Goal: Task Accomplishment & Management: Use online tool/utility

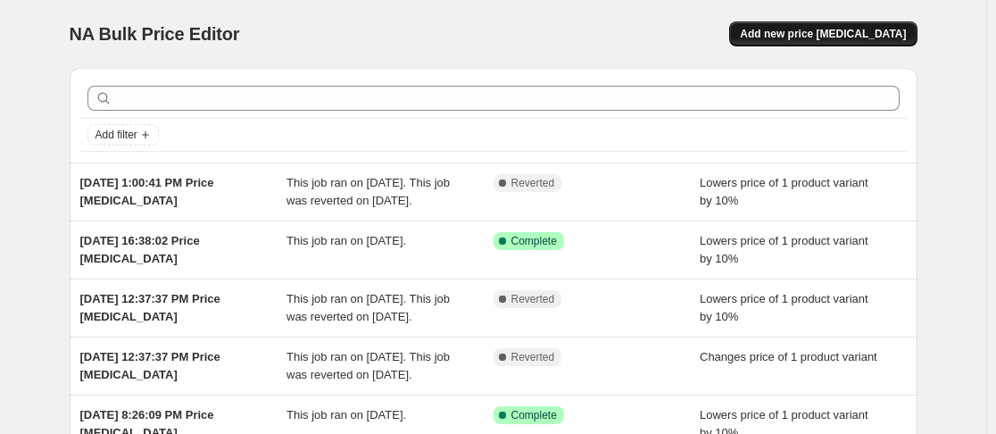
click at [864, 36] on span "Add new price [MEDICAL_DATA]" at bounding box center [823, 34] width 166 height 14
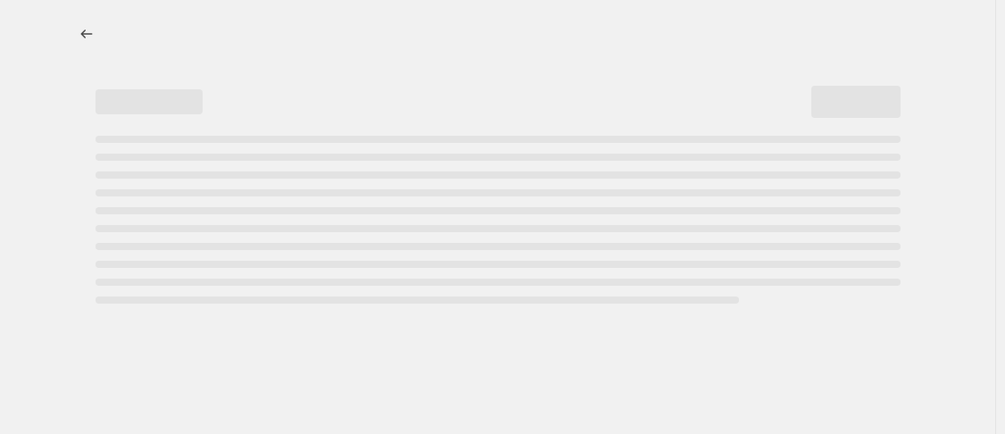
select select "percentage"
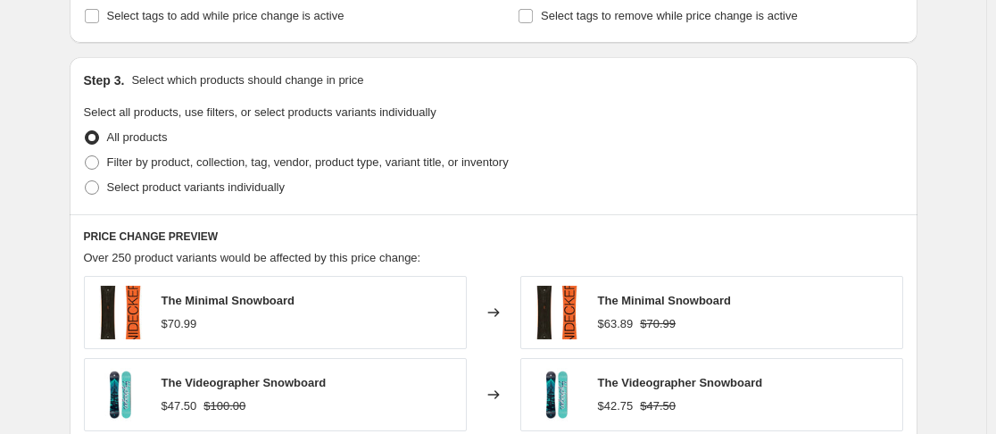
scroll to position [804, 0]
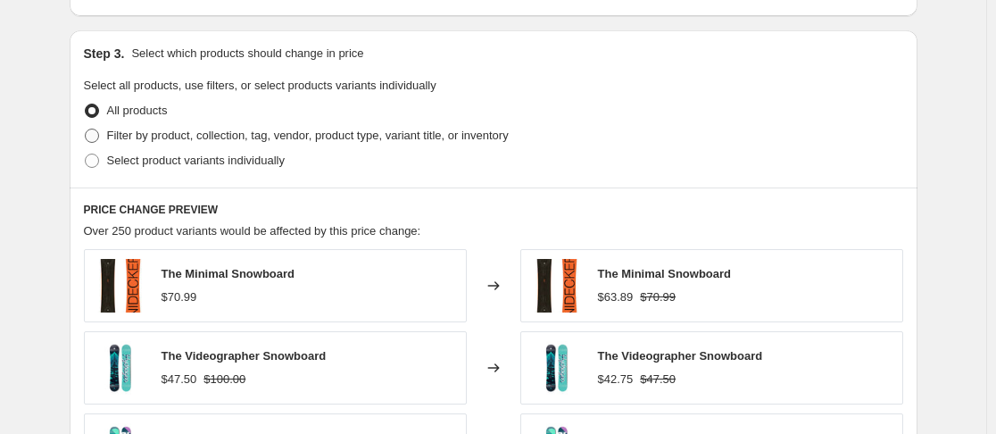
click at [365, 139] on span "Filter by product, collection, tag, vendor, product type, variant title, or inv…" at bounding box center [308, 135] width 402 height 13
click at [86, 129] on input "Filter by product, collection, tag, vendor, product type, variant title, or inv…" at bounding box center [85, 129] width 1 height 1
radio input "true"
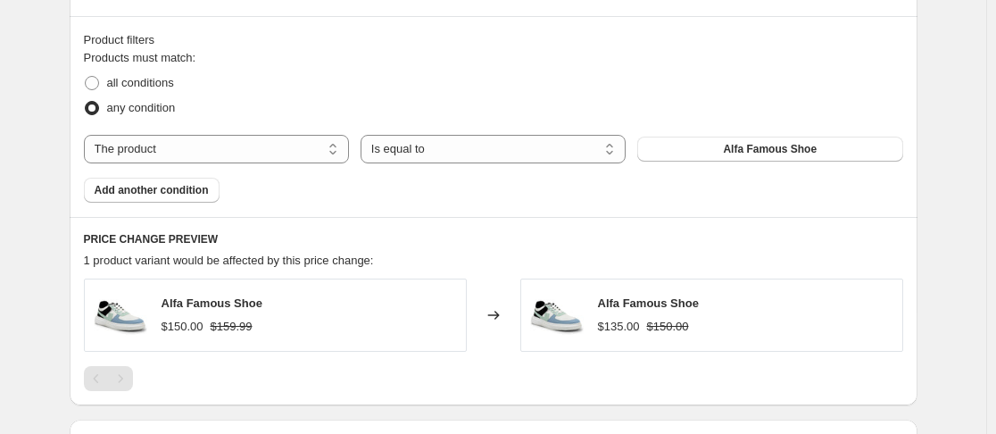
scroll to position [982, 0]
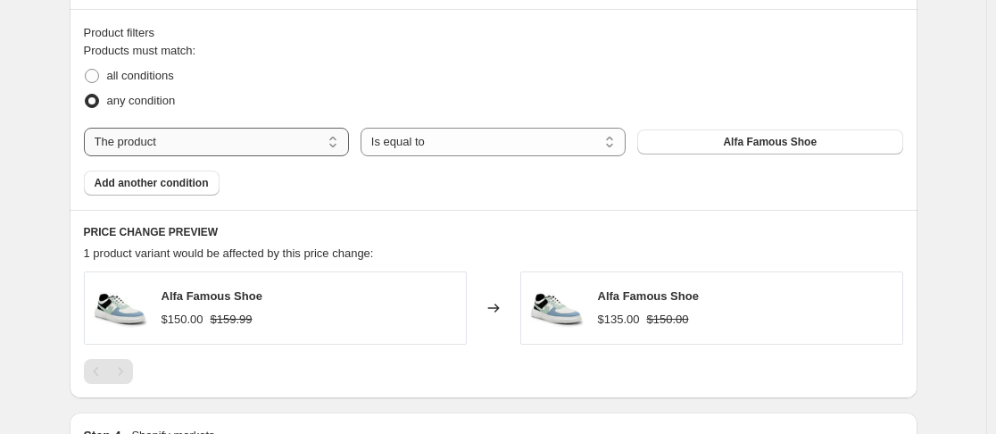
click at [306, 145] on select "The product The product's collection The product's tag The product's vendor The…" at bounding box center [216, 142] width 265 height 29
select select "vendor"
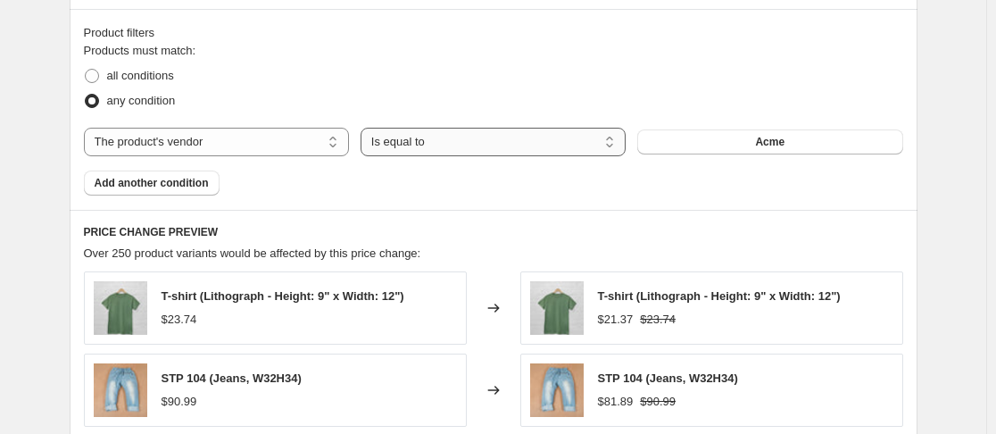
click at [521, 138] on select "Is equal to Is not equal to" at bounding box center [493, 142] width 265 height 29
select select "not_equal"
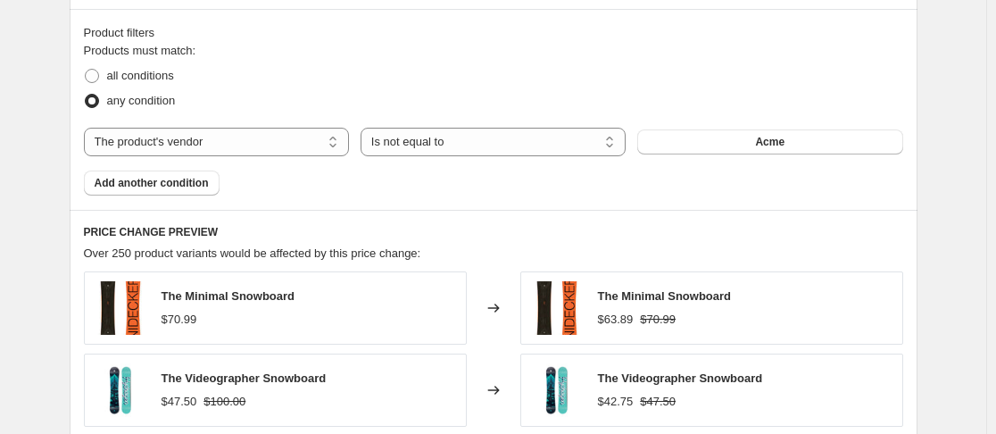
click at [751, 145] on button "Acme" at bounding box center [770, 141] width 265 height 25
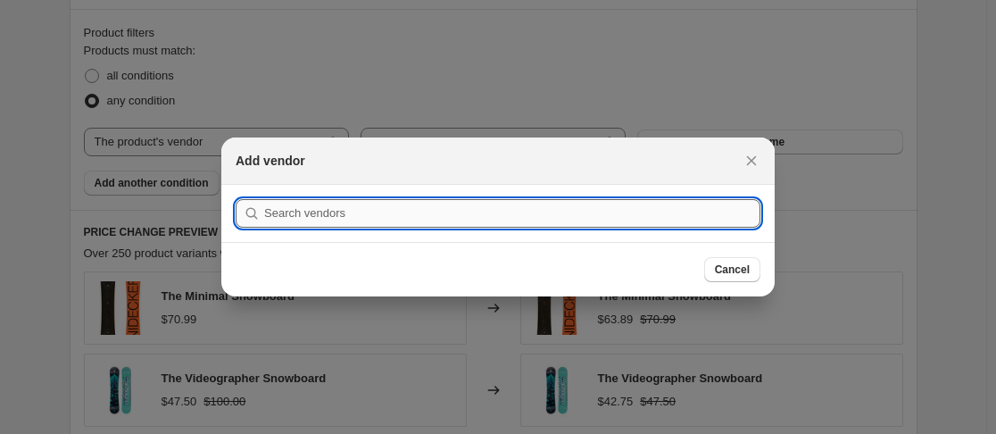
click at [473, 208] on input ":r2g:" at bounding box center [512, 213] width 496 height 29
click at [734, 267] on span "Cancel" at bounding box center [732, 270] width 35 height 14
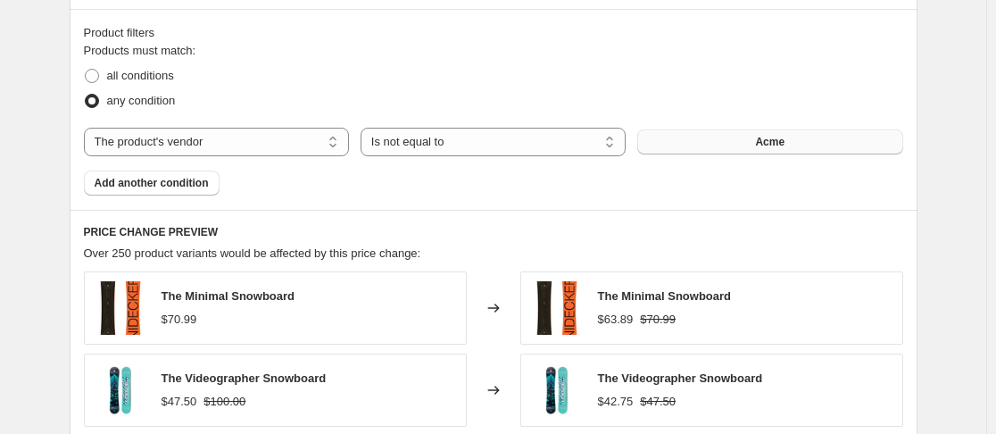
click at [804, 146] on button "Acme" at bounding box center [770, 141] width 265 height 25
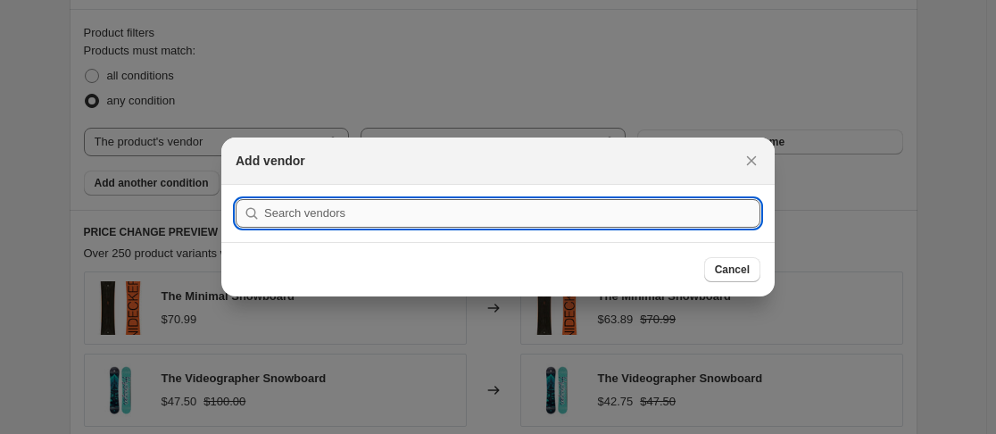
click at [582, 218] on input ":r2g:" at bounding box center [512, 213] width 496 height 29
click at [726, 268] on span "Cancel" at bounding box center [732, 270] width 35 height 14
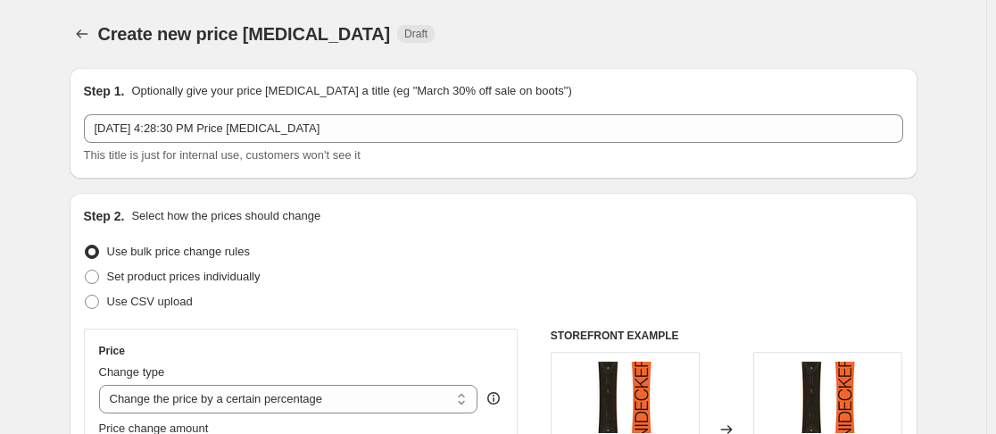
scroll to position [982, 0]
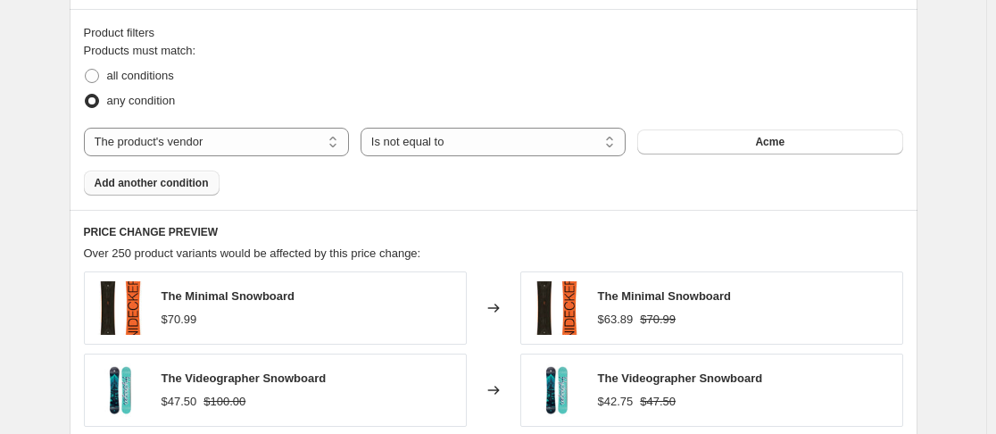
click at [154, 181] on span "Add another condition" at bounding box center [152, 183] width 114 height 14
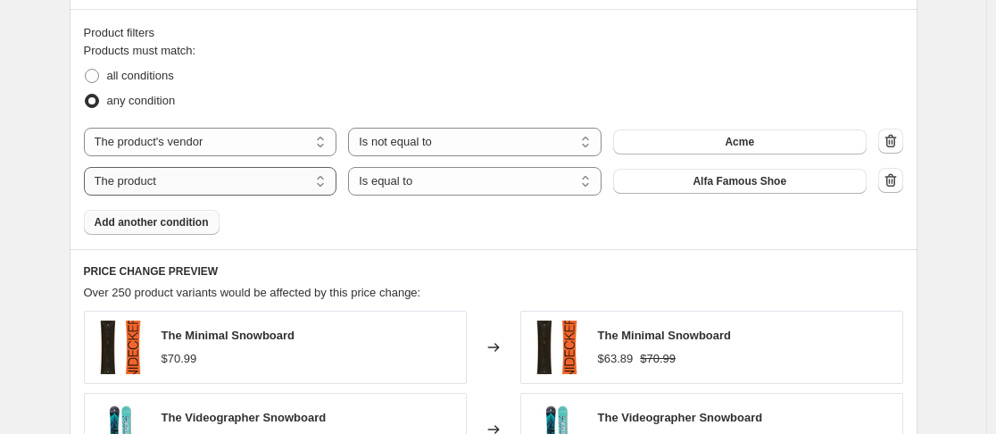
click at [277, 183] on select "The product The product's collection The product's tag The product's vendor The…" at bounding box center [211, 181] width 254 height 29
select select "vendor"
click at [555, 184] on select "Is equal to Is not equal to" at bounding box center [475, 181] width 254 height 29
select select "not_equal"
click at [751, 173] on button "Acme" at bounding box center [740, 181] width 254 height 25
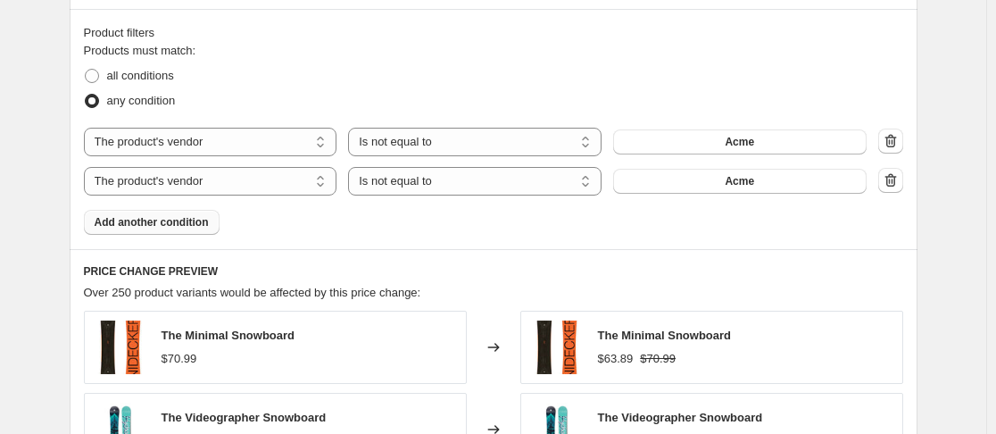
scroll to position [0, 0]
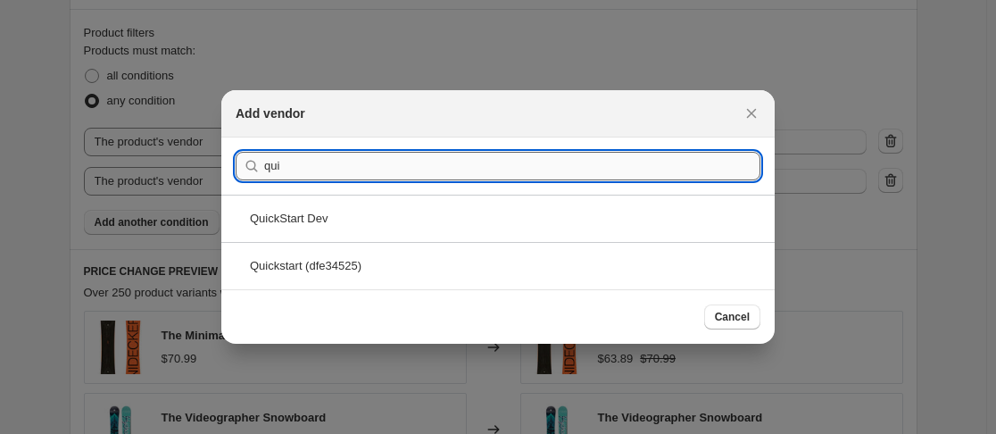
type input "qui"
click at [489, 218] on div "QuickStart Dev" at bounding box center [498, 218] width 554 height 47
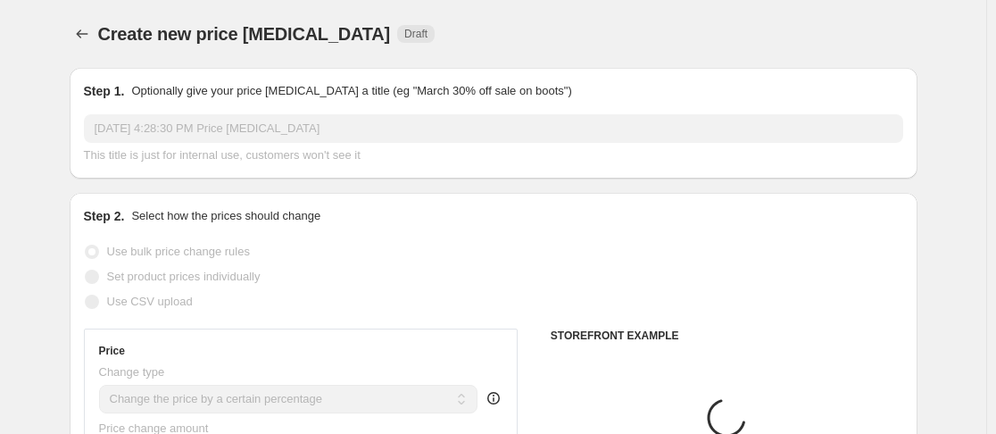
scroll to position [982, 0]
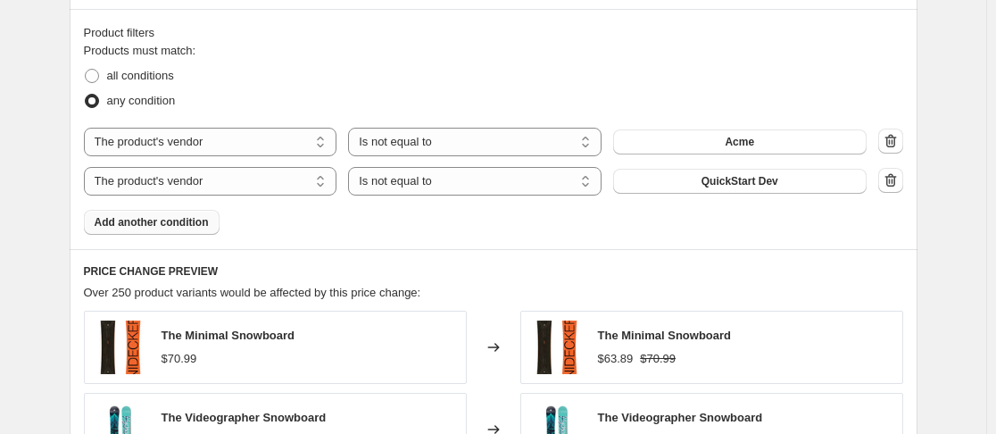
click at [184, 221] on span "Add another condition" at bounding box center [152, 222] width 114 height 14
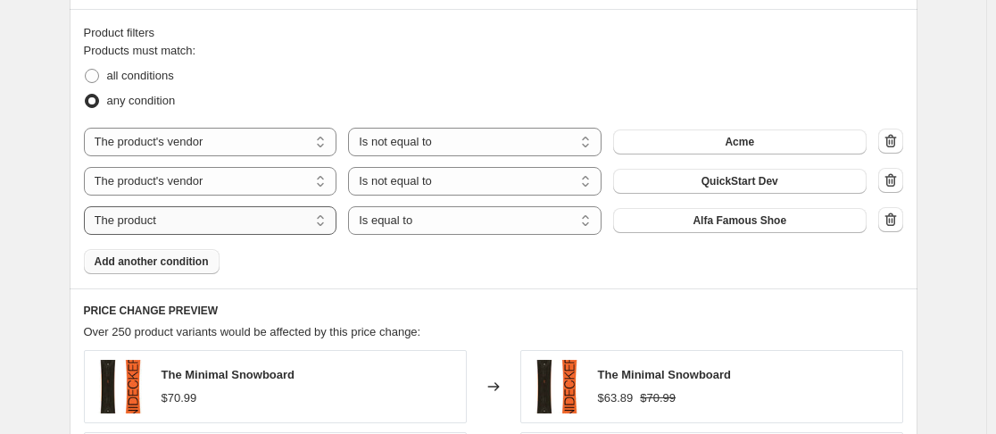
click at [281, 217] on select "The product The product's collection The product's tag The product's vendor The…" at bounding box center [211, 220] width 254 height 29
select select "vendor"
click at [549, 222] on select "Is equal to Is not equal to" at bounding box center [475, 220] width 254 height 29
select select "not_equal"
click at [727, 220] on button "Acme" at bounding box center [740, 220] width 254 height 25
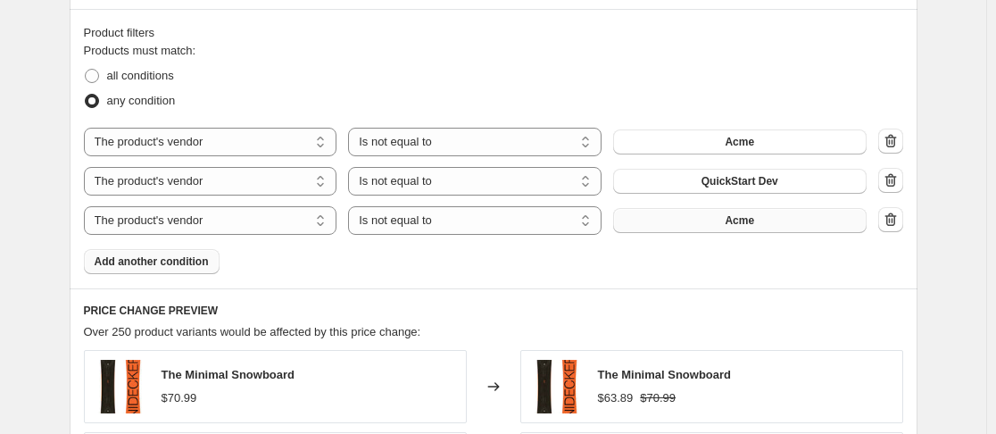
scroll to position [0, 0]
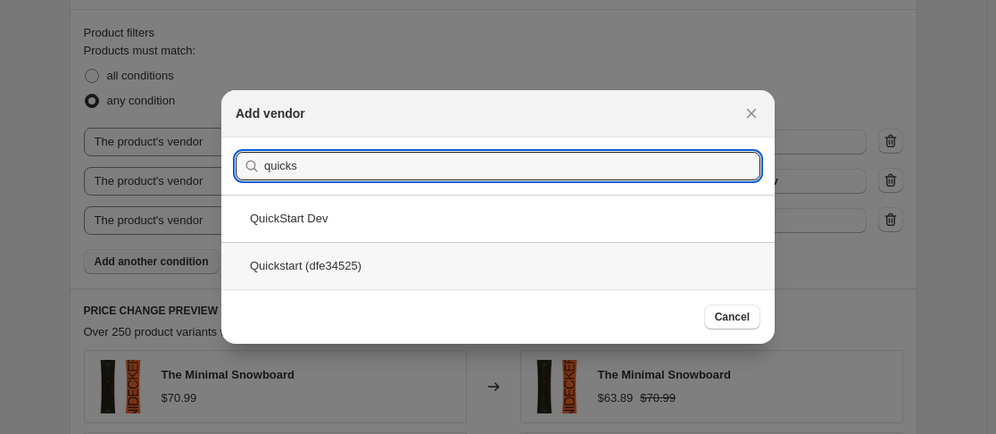
type input "quicks"
click at [357, 264] on div "Quickstart (dfe34525)" at bounding box center [498, 265] width 554 height 47
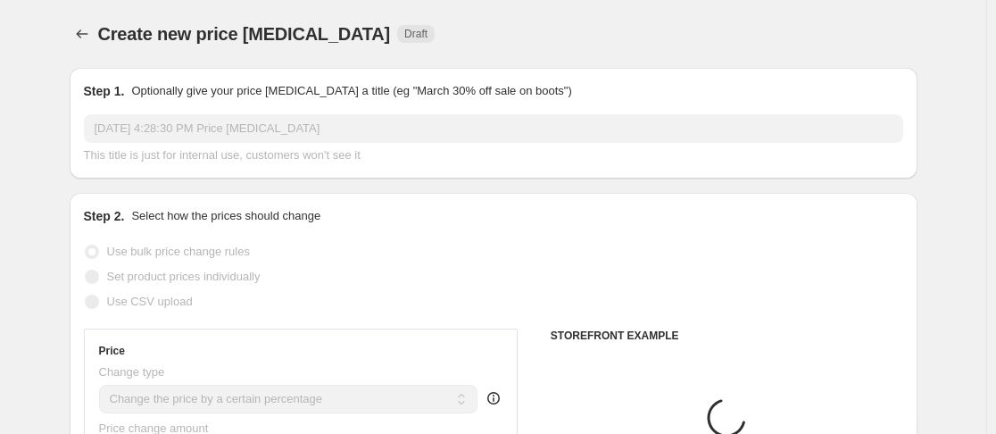
scroll to position [982, 0]
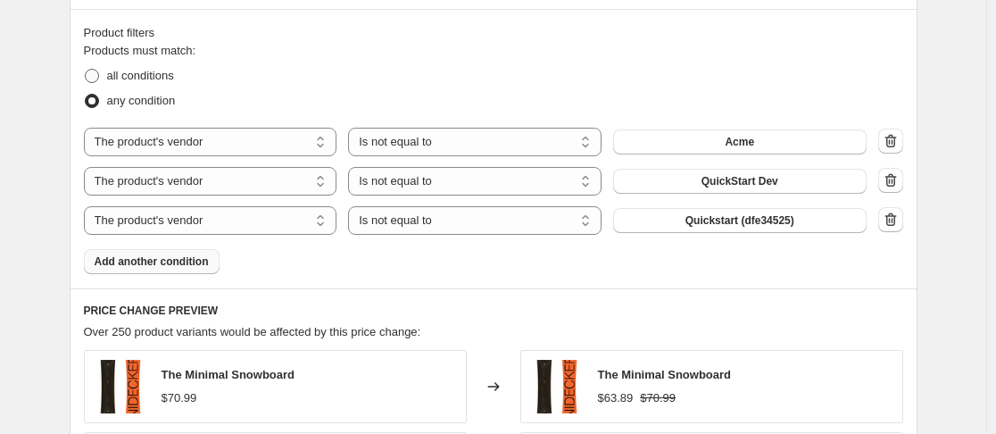
click at [157, 81] on span "all conditions" at bounding box center [140, 75] width 67 height 13
click at [86, 70] on input "all conditions" at bounding box center [85, 69] width 1 height 1
radio input "true"
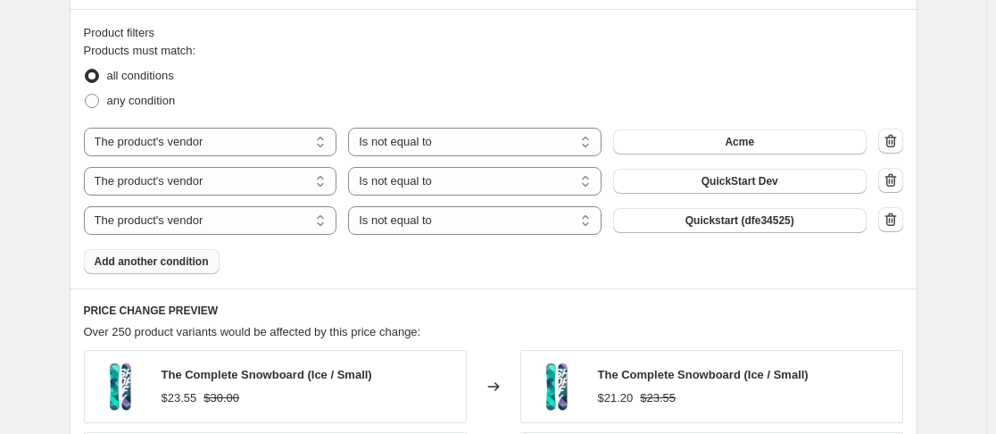
click at [194, 267] on span "Add another condition" at bounding box center [152, 261] width 114 height 14
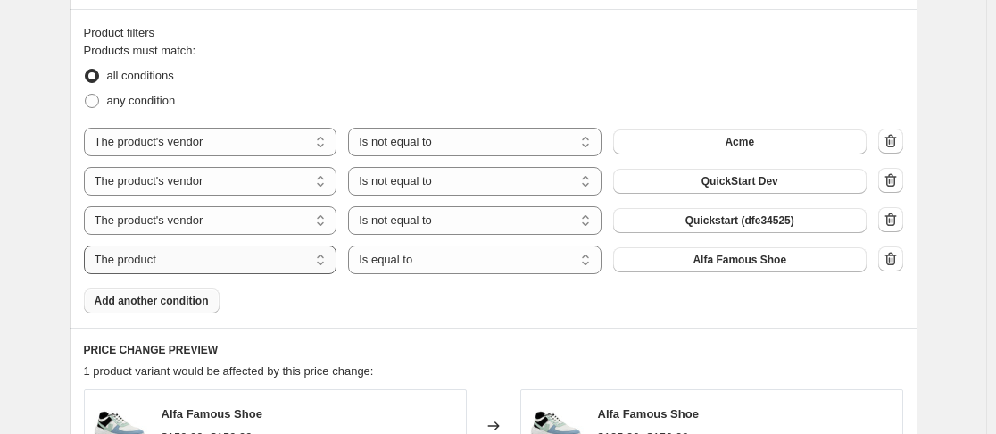
click at [155, 262] on select "The product The product's collection The product's tag The product's vendor The…" at bounding box center [211, 260] width 254 height 29
select select "vendor"
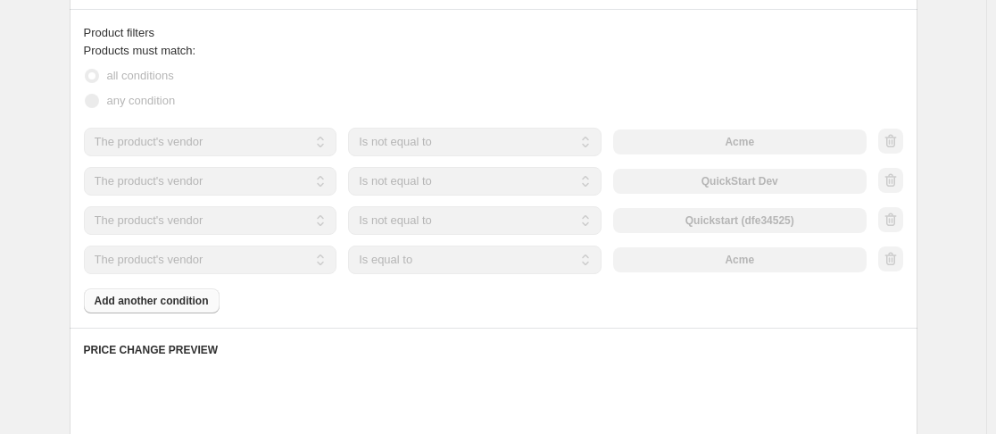
click at [489, 254] on select "Is equal to Is not equal to" at bounding box center [475, 260] width 254 height 29
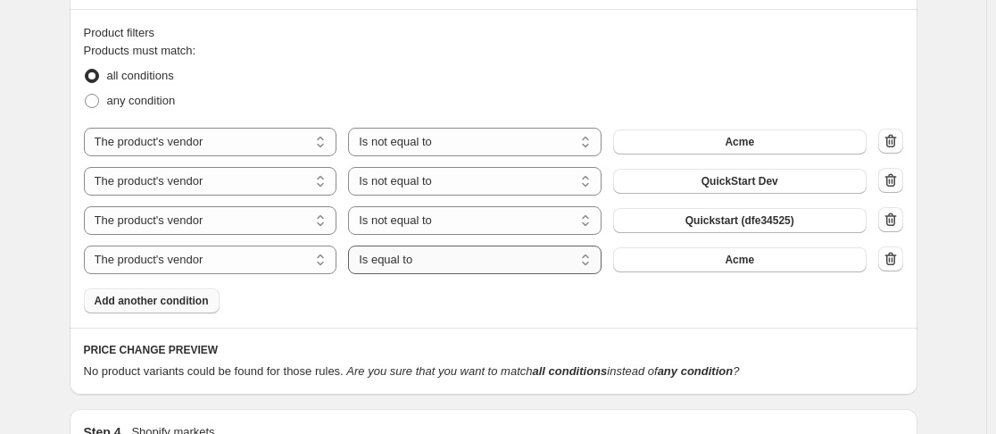
select select "not_equal"
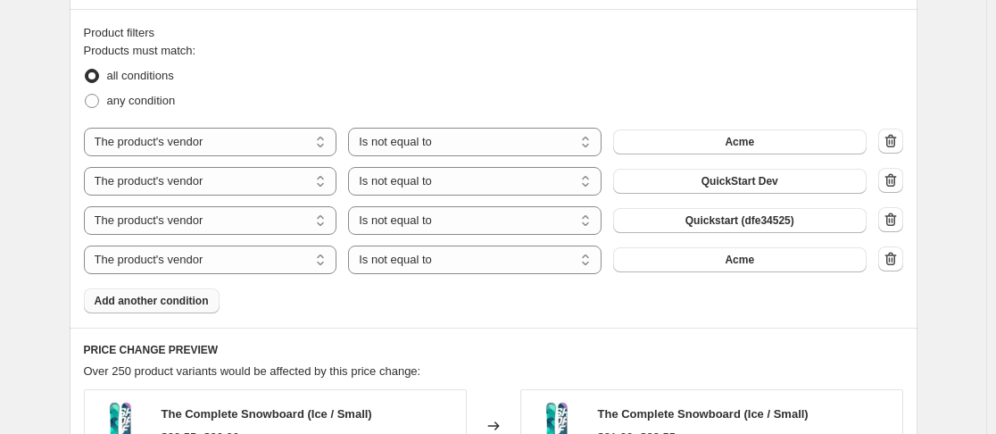
click at [741, 263] on span "Acme" at bounding box center [739, 260] width 29 height 14
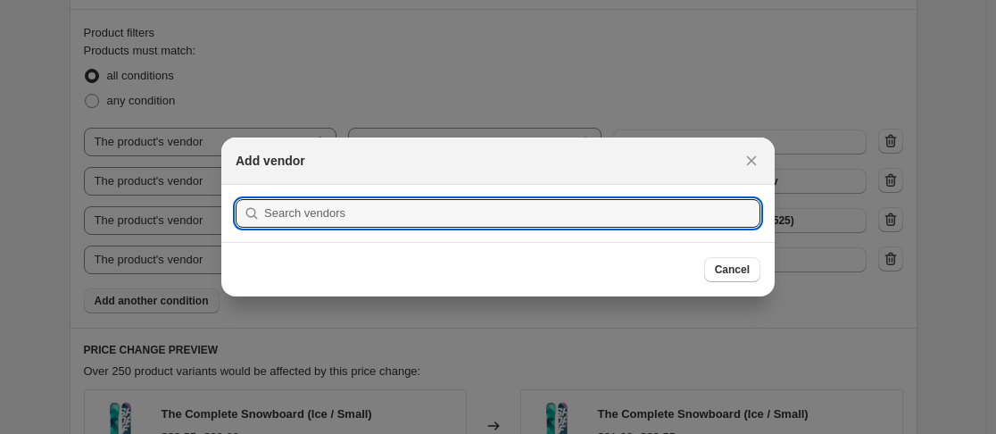
scroll to position [0, 0]
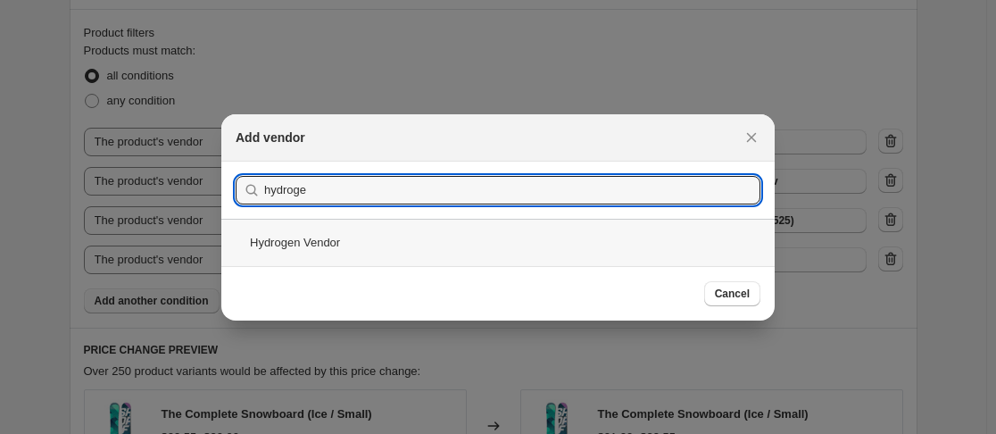
type input "hydroge"
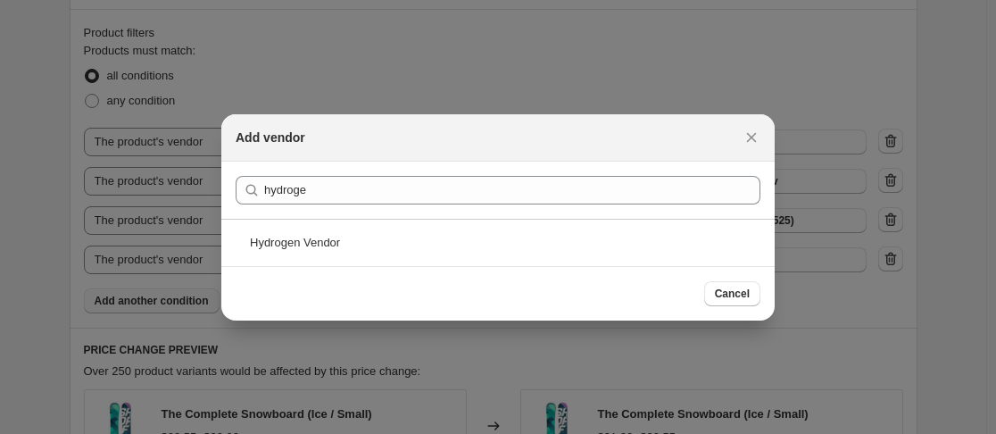
drag, startPoint x: 366, startPoint y: 236, endPoint x: 595, endPoint y: 253, distance: 229.2
click at [367, 237] on div "Hydrogen Vendor" at bounding box center [498, 242] width 554 height 47
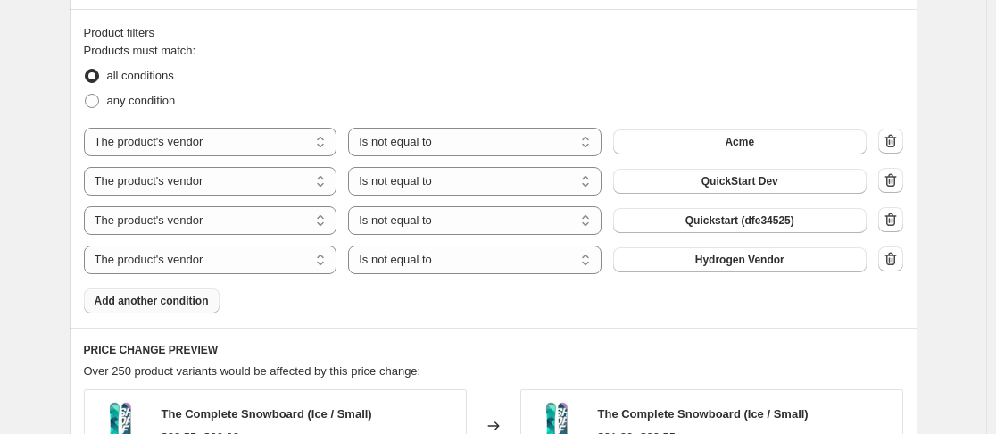
click at [188, 304] on span "Add another condition" at bounding box center [152, 301] width 114 height 14
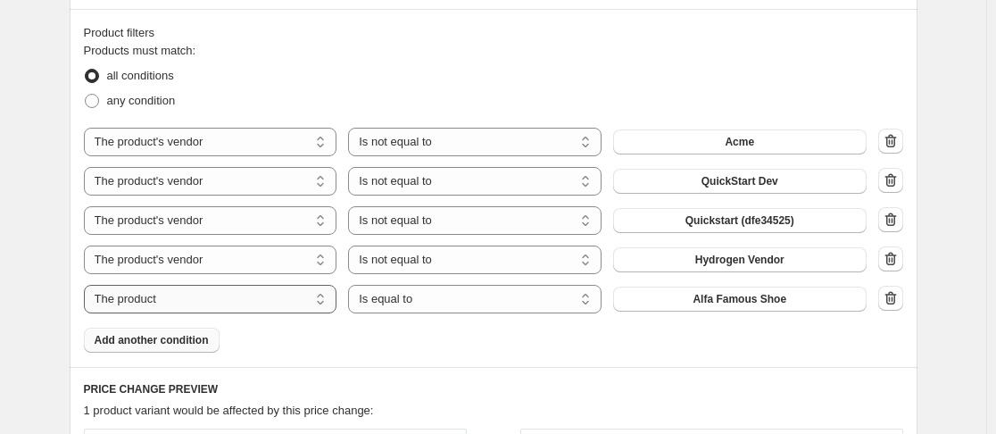
click at [189, 306] on select "The product The product's collection The product's tag The product's vendor The…" at bounding box center [211, 299] width 254 height 29
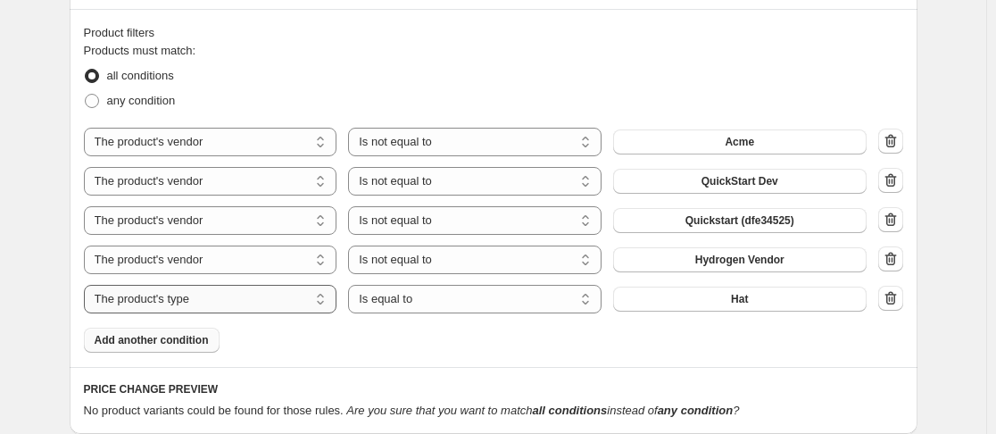
click at [176, 297] on select "The product The product's collection The product's tag The product's vendor The…" at bounding box center [211, 299] width 254 height 29
select select "vendor"
click at [479, 305] on select "Is equal to Is not equal to" at bounding box center [475, 299] width 254 height 29
select select "not_equal"
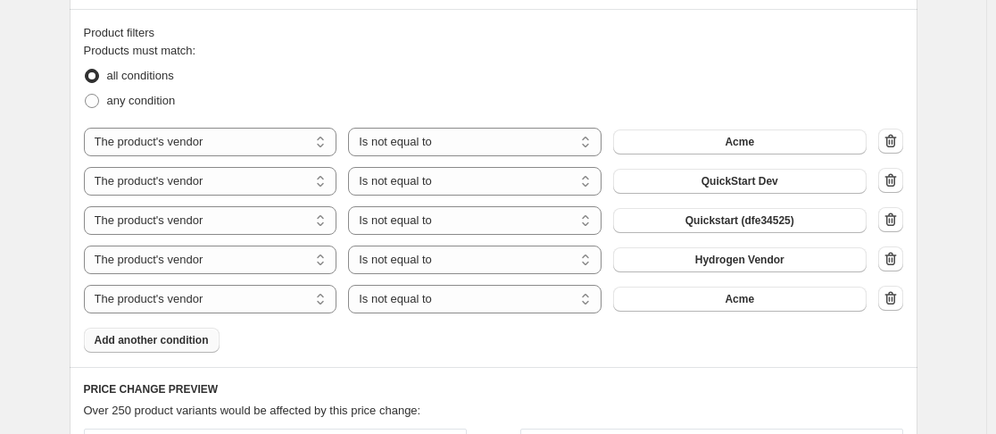
click at [738, 295] on span "Acme" at bounding box center [739, 299] width 29 height 14
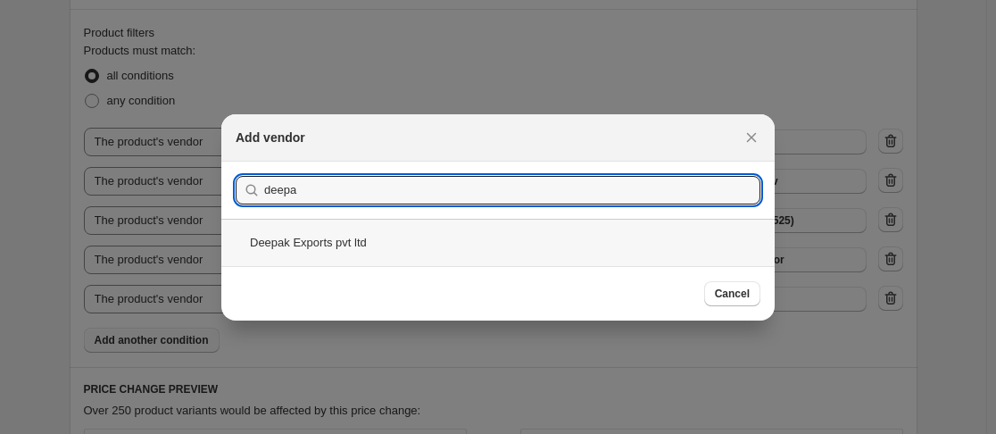
type input "deepa"
click at [372, 239] on div "Deepak Exports pvt ltd" at bounding box center [498, 242] width 554 height 47
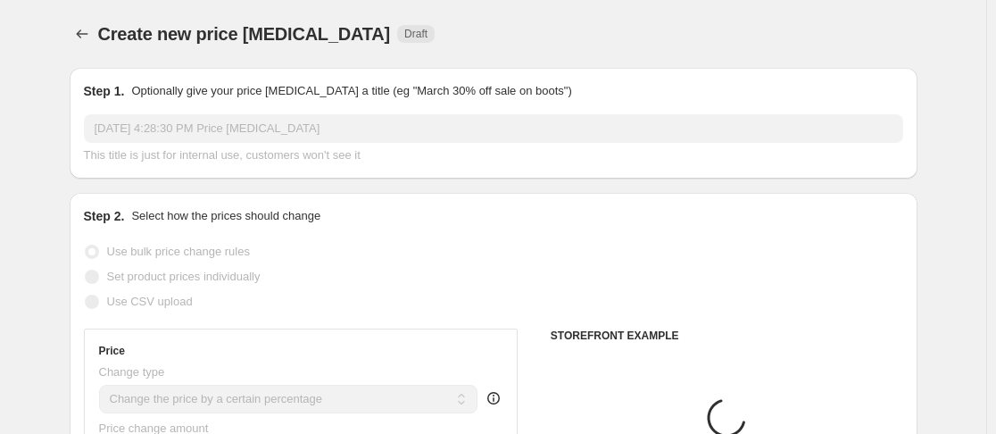
scroll to position [982, 0]
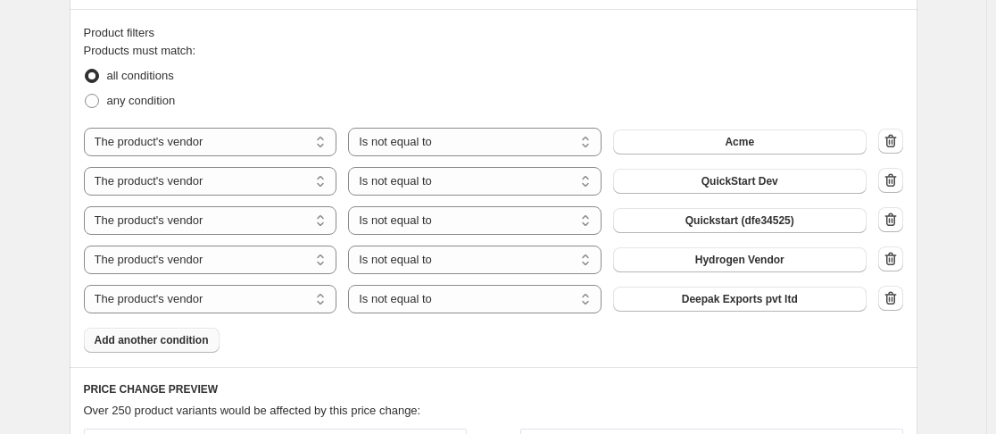
click at [192, 344] on span "Add another condition" at bounding box center [152, 340] width 114 height 14
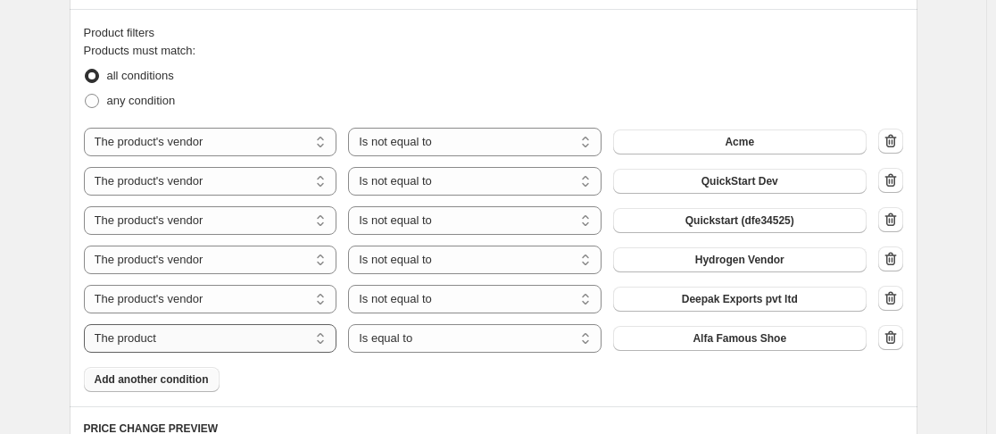
click at [232, 335] on select "The product The product's collection The product's tag The product's vendor The…" at bounding box center [211, 338] width 254 height 29
select select "vendor"
click at [495, 338] on select "Is equal to Is not equal to" at bounding box center [475, 338] width 254 height 29
select select "not_equal"
click at [730, 340] on button "Acme" at bounding box center [740, 338] width 254 height 25
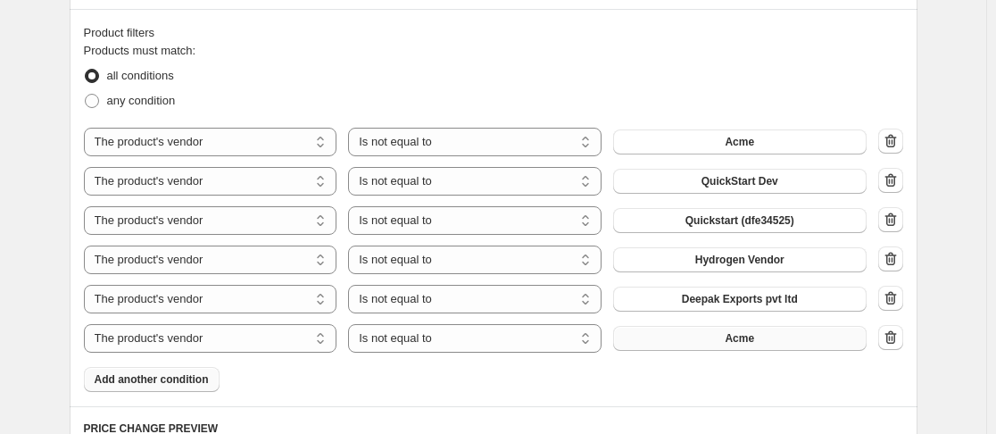
scroll to position [0, 0]
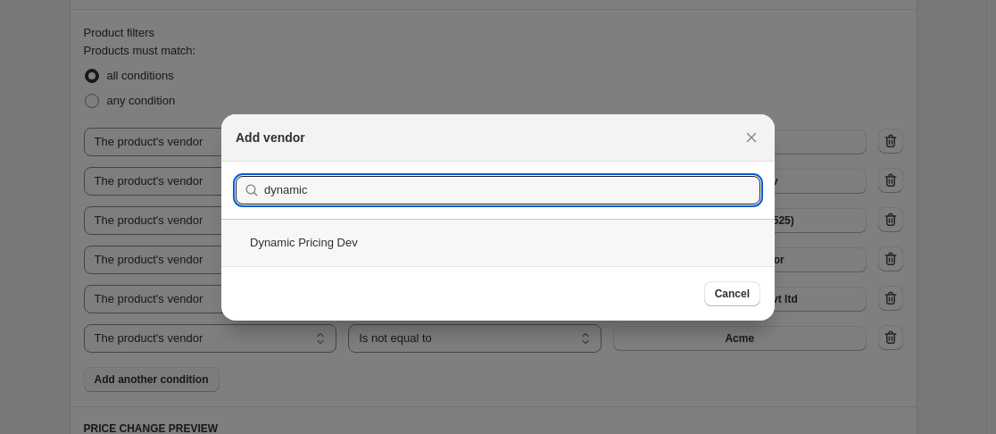
type input "dynamic"
click at [382, 249] on div "Dynamic Pricing Dev" at bounding box center [498, 242] width 554 height 47
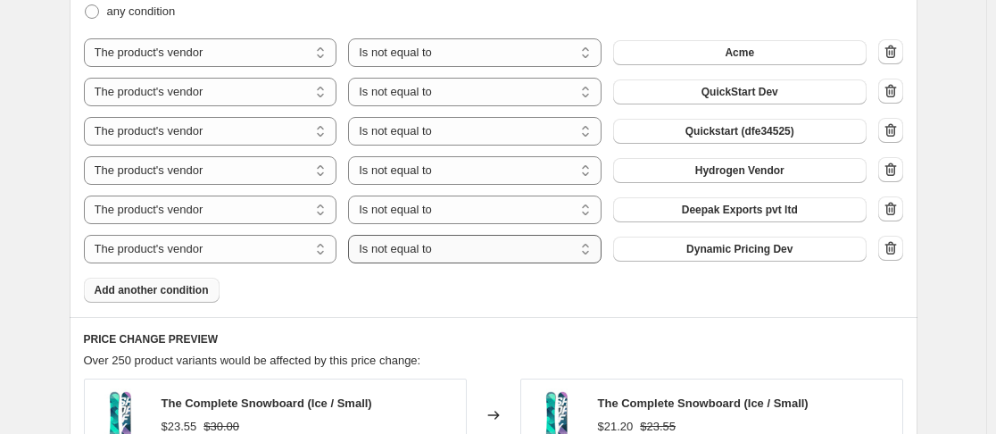
scroll to position [1161, 0]
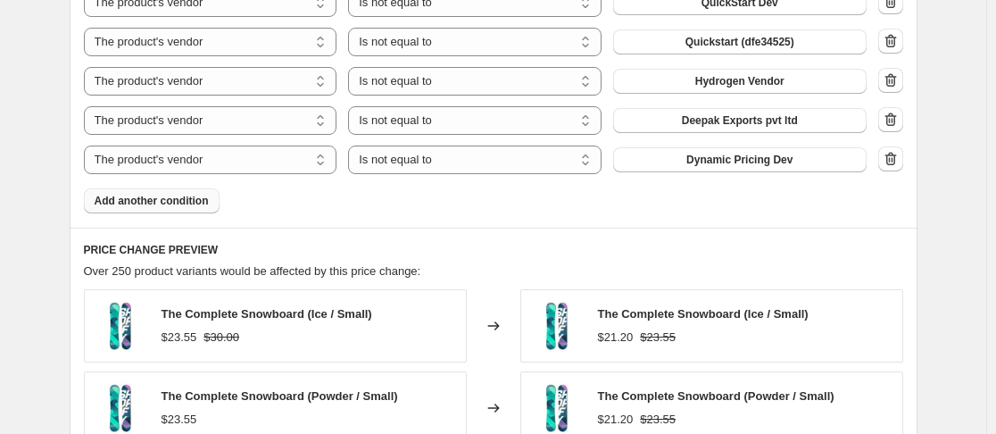
click at [184, 202] on span "Add another condition" at bounding box center [152, 201] width 114 height 14
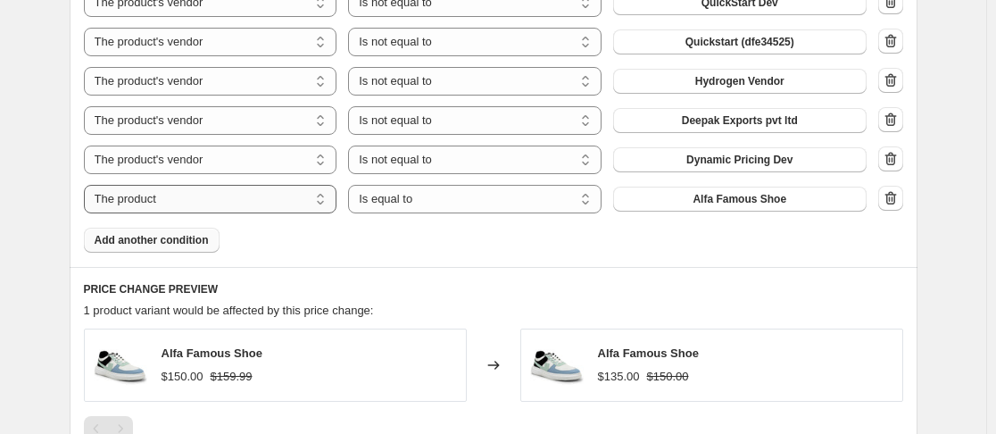
click at [225, 194] on select "The product The product's collection The product's tag The product's vendor The…" at bounding box center [211, 199] width 254 height 29
select select "vendor"
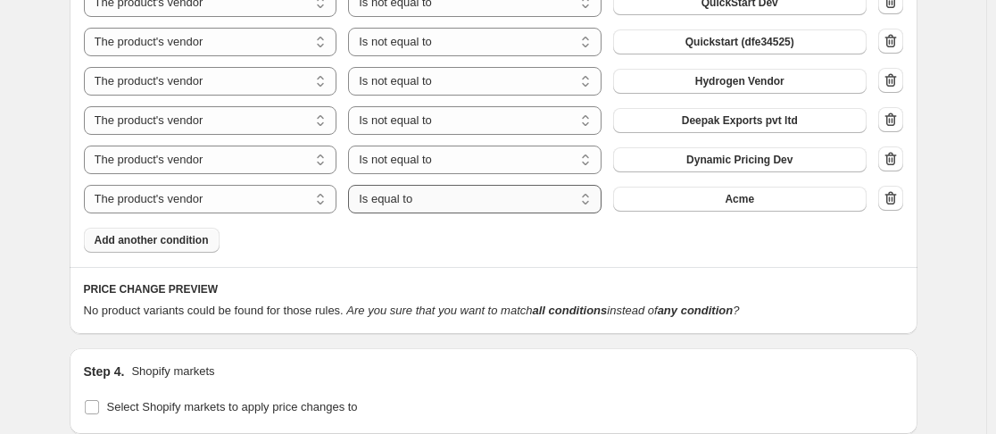
click at [556, 212] on select "Is equal to Is not equal to" at bounding box center [475, 199] width 254 height 29
select select "not_equal"
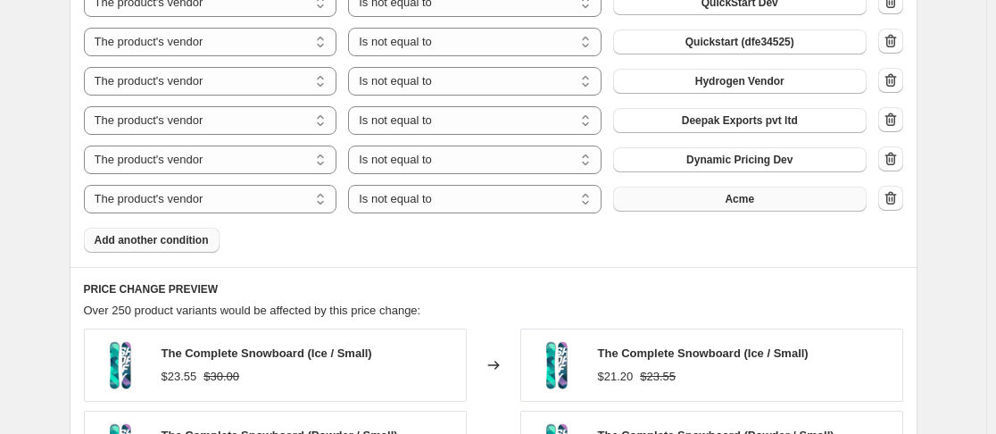
click at [737, 196] on span "Acme" at bounding box center [739, 199] width 29 height 14
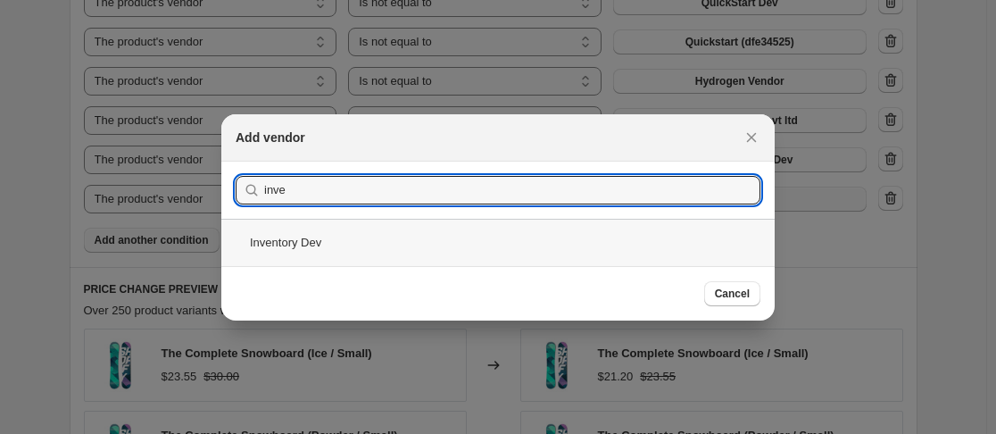
type input "inve"
click at [310, 239] on div "Inventory Dev" at bounding box center [498, 242] width 554 height 47
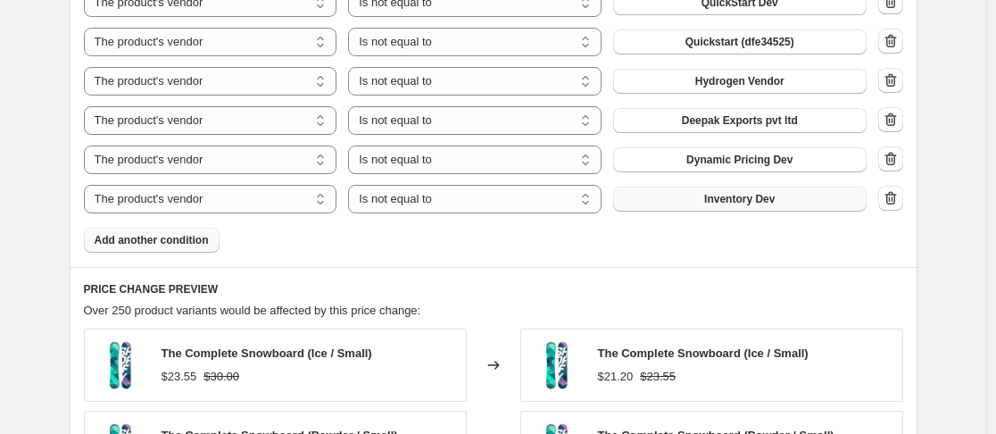
click at [173, 230] on button "Add another condition" at bounding box center [152, 240] width 136 height 25
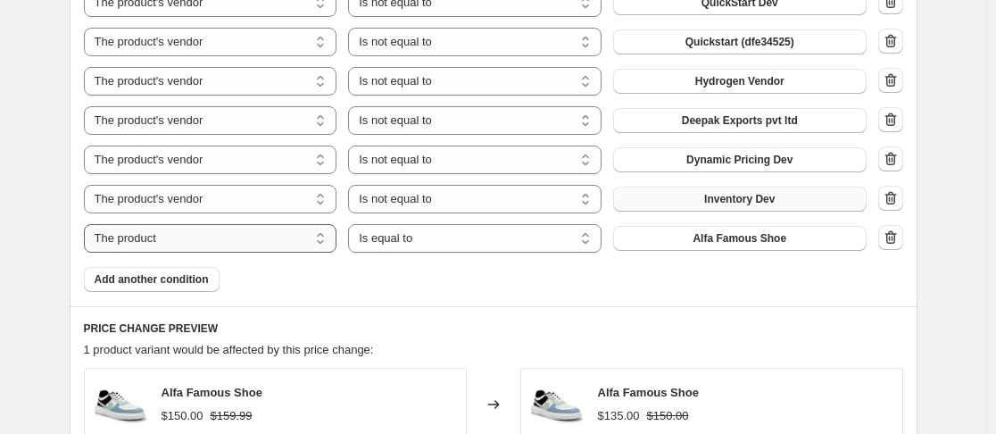
click at [176, 246] on select "The product The product's collection The product's tag The product's vendor The…" at bounding box center [211, 238] width 254 height 29
select select "vendor"
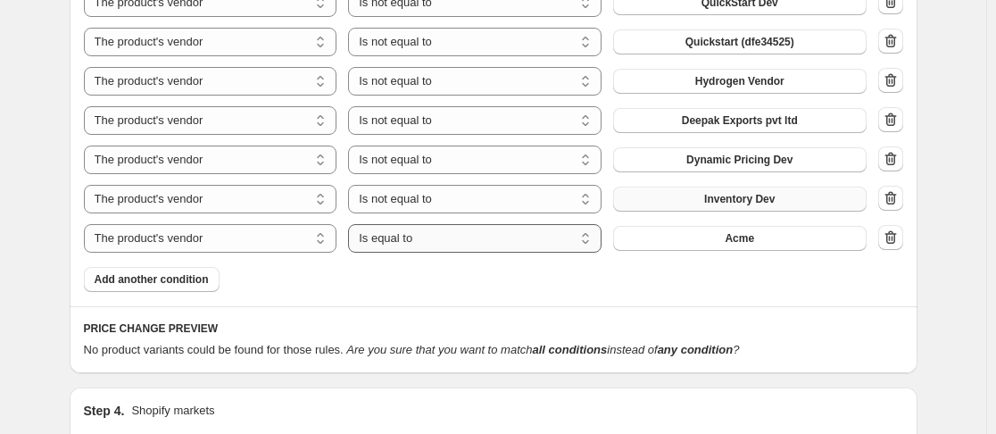
click at [497, 246] on select "Is equal to Is not equal to" at bounding box center [475, 238] width 254 height 29
select select "not_equal"
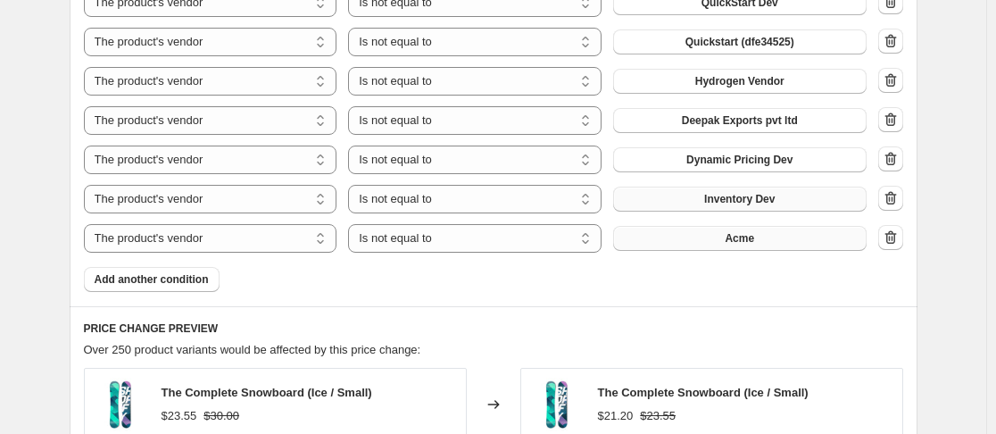
click at [796, 235] on button "Acme" at bounding box center [740, 238] width 254 height 25
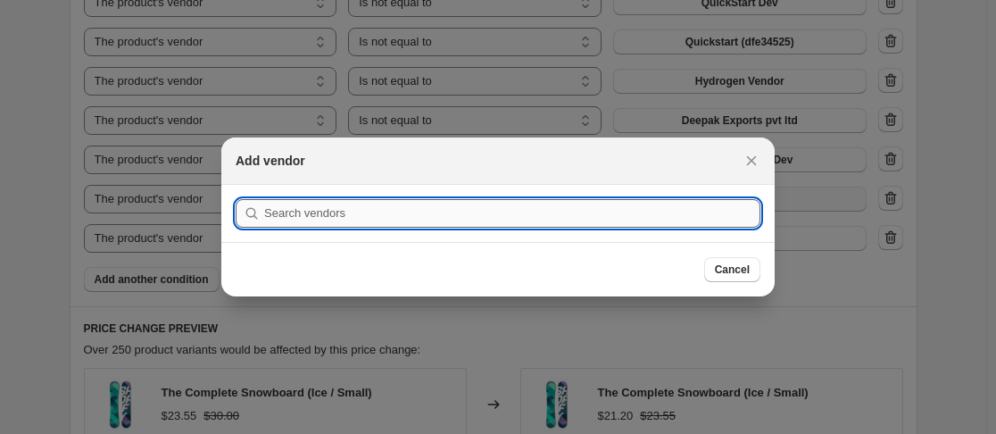
click at [600, 201] on input ":r3s:" at bounding box center [512, 213] width 496 height 29
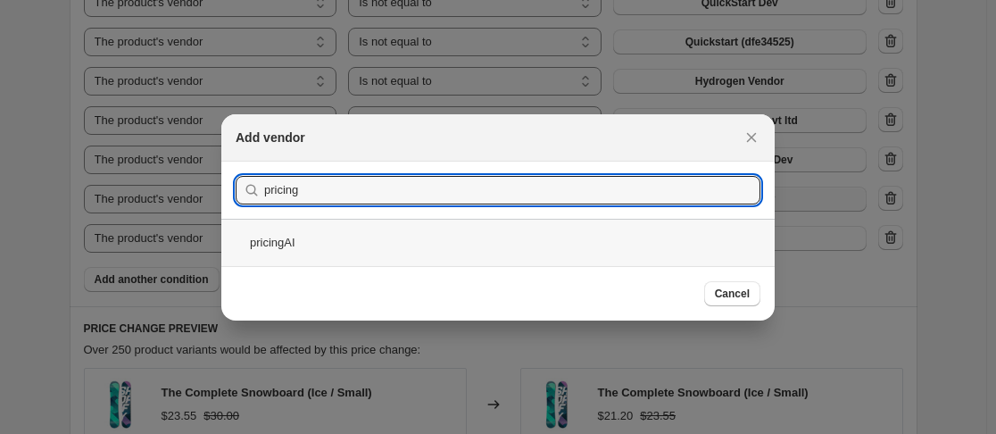
type input "pricing"
click at [306, 257] on div "pricingAI" at bounding box center [498, 242] width 554 height 47
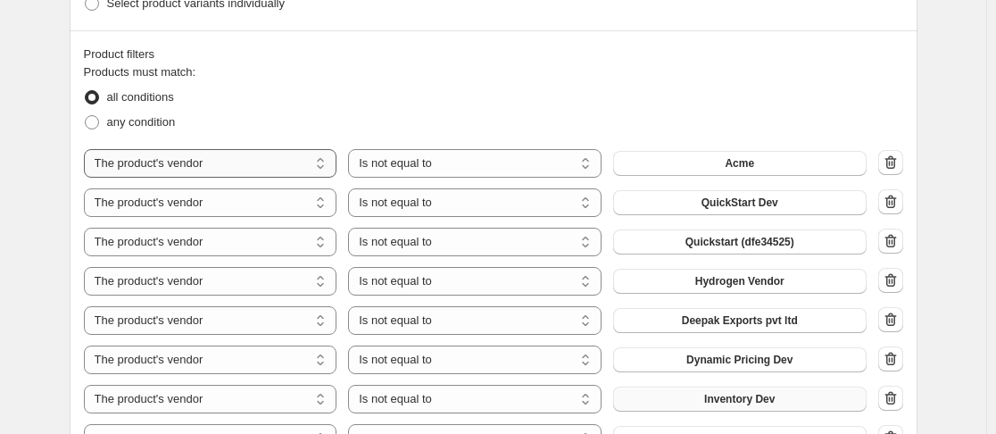
scroll to position [804, 0]
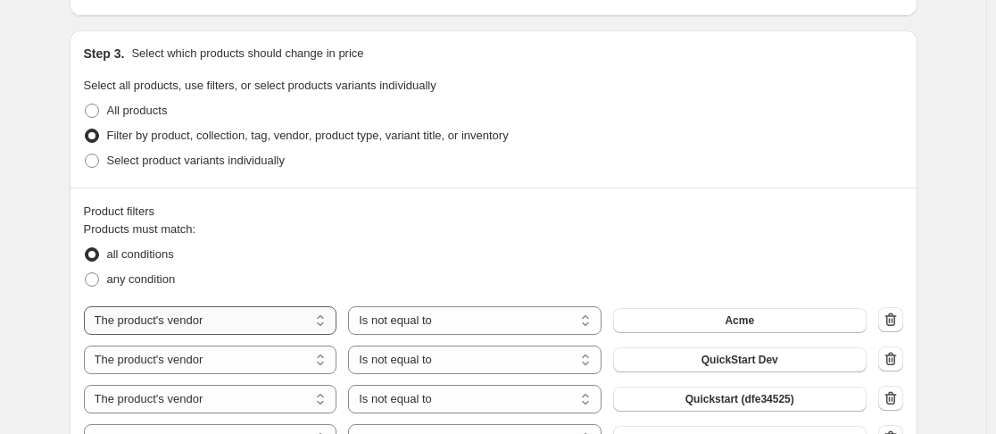
click at [263, 321] on select "The product The product's collection The product's tag The product's vendor The…" at bounding box center [211, 320] width 254 height 29
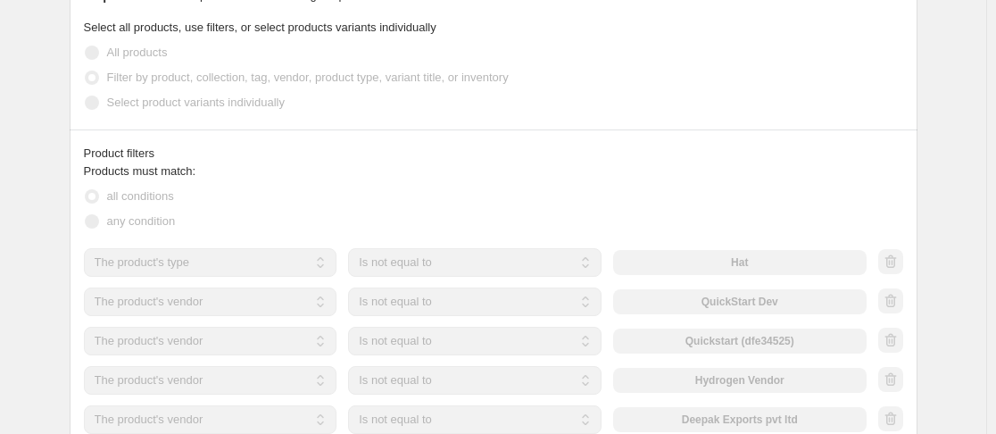
scroll to position [982, 0]
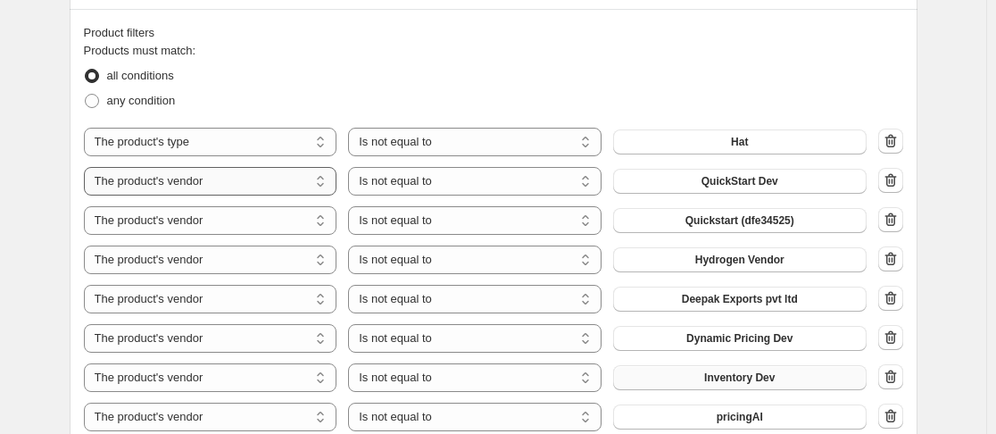
click at [271, 187] on select "The product The product's collection The product's tag The product's vendor The…" at bounding box center [211, 181] width 254 height 29
click at [892, 221] on icon "button" at bounding box center [891, 220] width 18 height 18
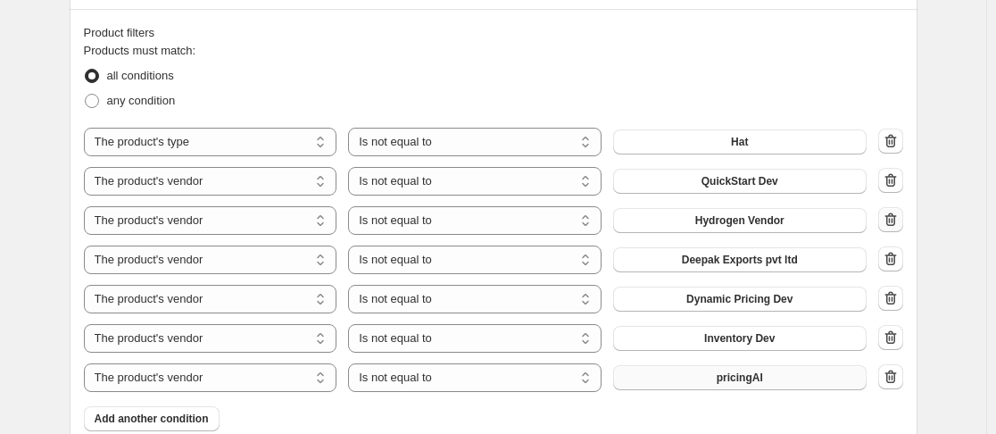
click at [895, 221] on icon "button" at bounding box center [891, 220] width 18 height 18
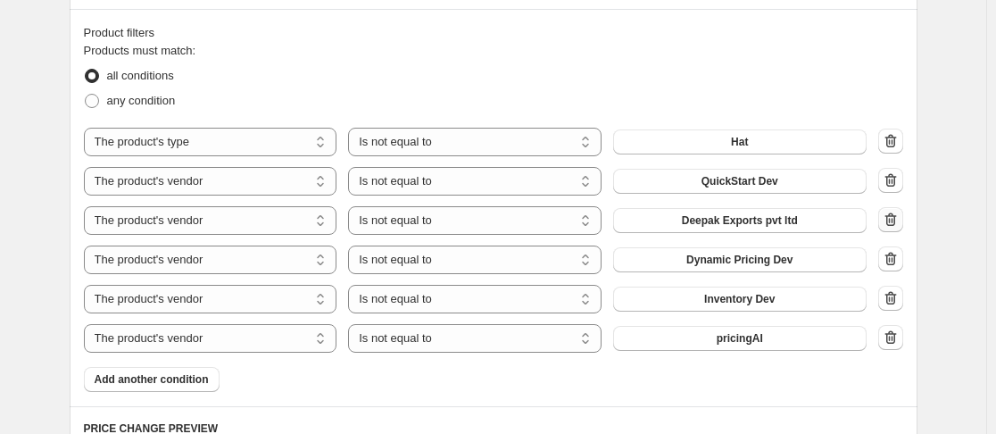
click at [895, 221] on icon "button" at bounding box center [891, 220] width 18 height 18
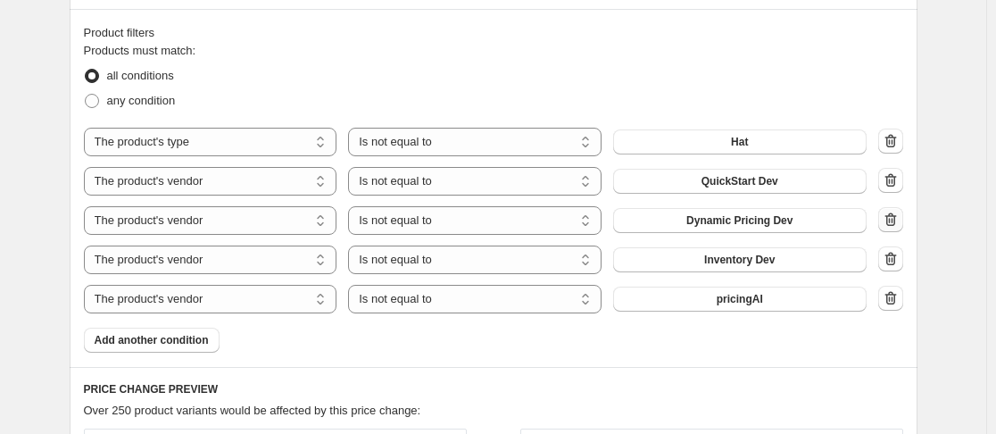
click at [895, 221] on icon "button" at bounding box center [891, 220] width 18 height 18
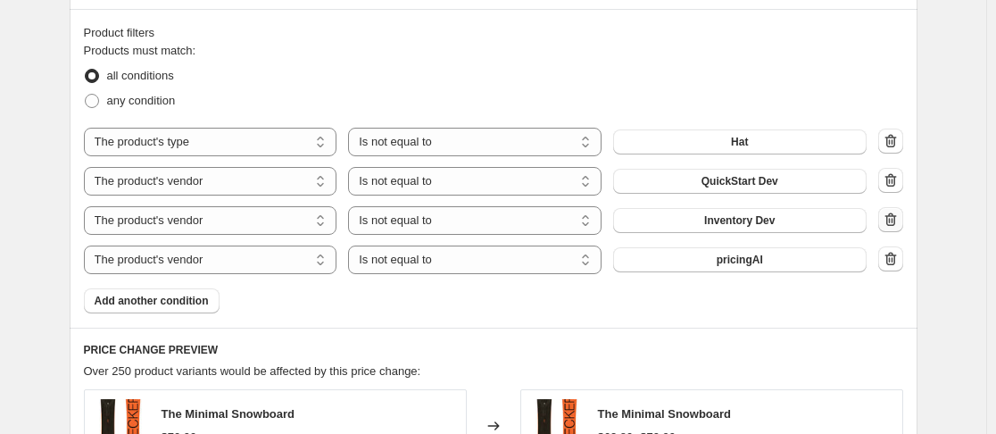
click at [895, 221] on icon "button" at bounding box center [891, 220] width 18 height 18
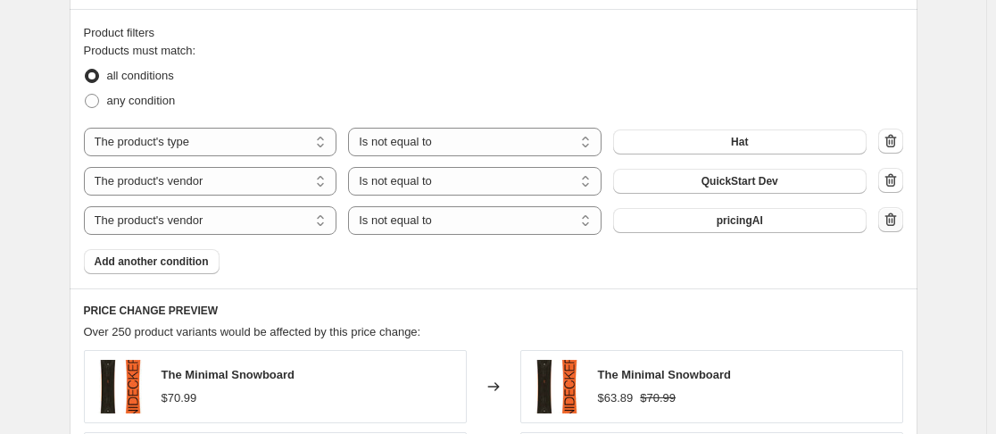
click at [895, 221] on icon "button" at bounding box center [891, 220] width 18 height 18
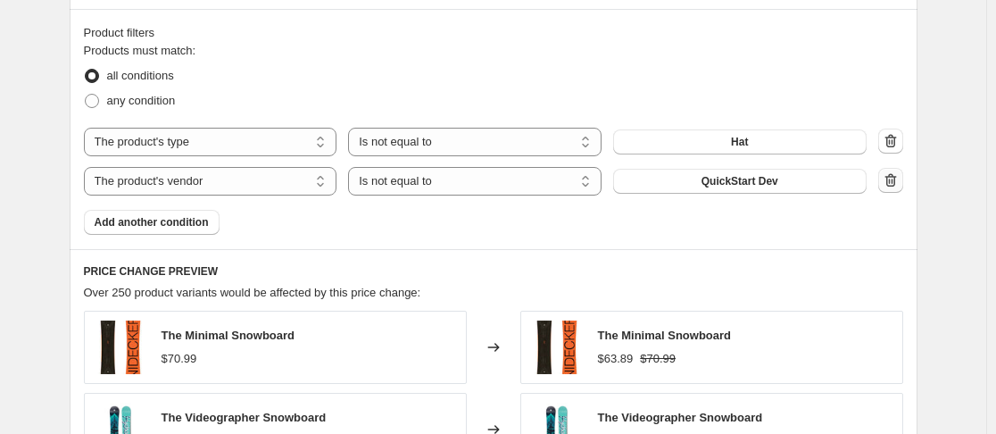
click at [896, 175] on icon "button" at bounding box center [891, 180] width 18 height 18
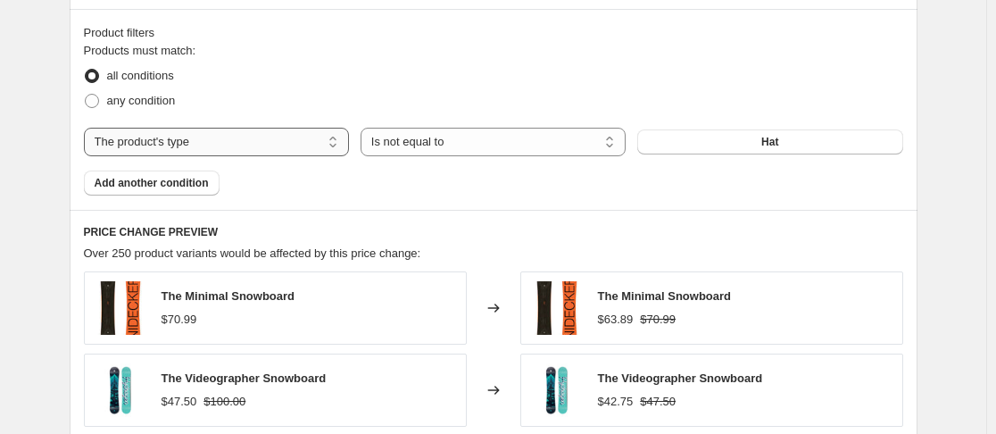
click at [237, 139] on select "The product The product's collection The product's tag The product's vendor The…" at bounding box center [216, 142] width 265 height 29
select select "title"
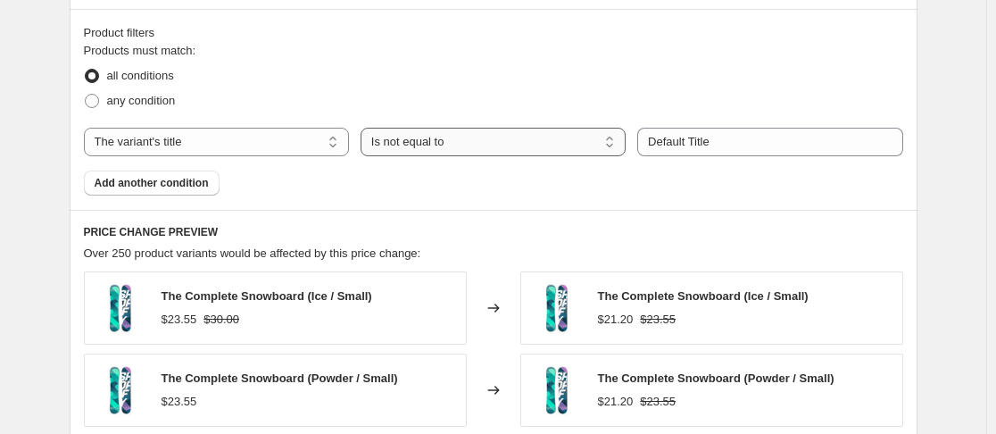
click at [489, 141] on select "Is equal to Is not equal to Contains" at bounding box center [493, 142] width 265 height 29
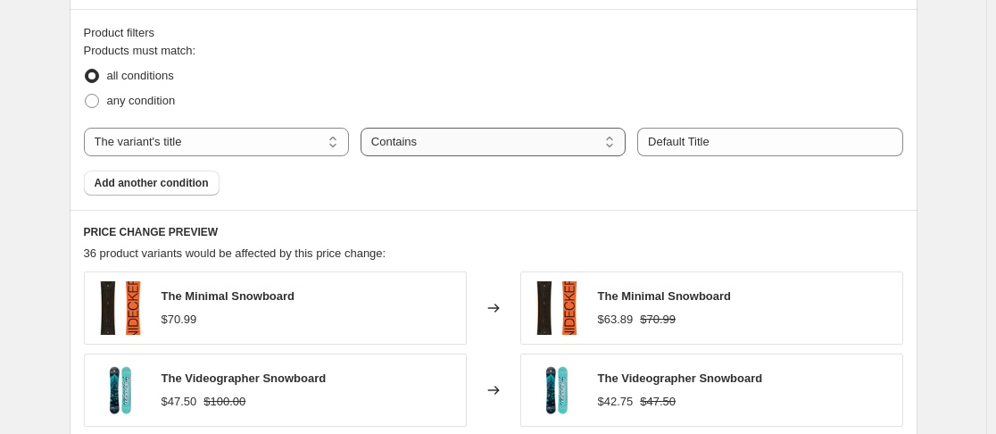
click at [488, 140] on select "Is equal to Is not equal to Contains" at bounding box center [493, 142] width 265 height 29
select select "equal"
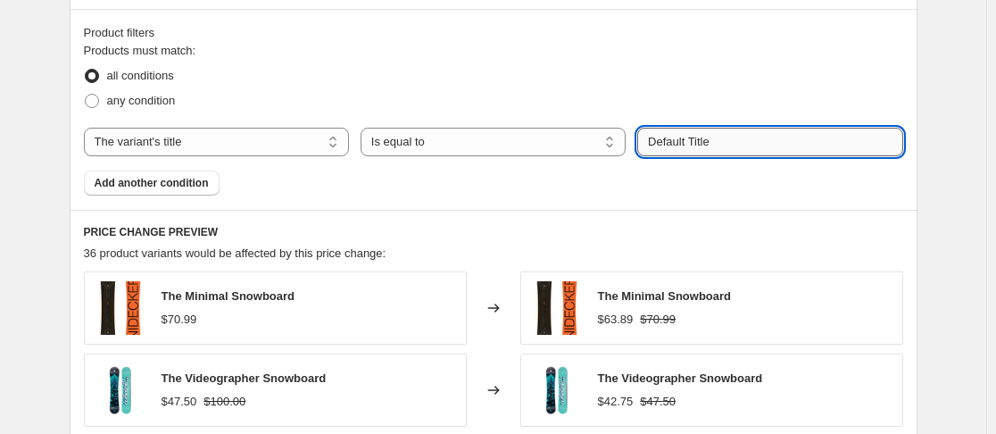
click at [697, 147] on input "Default Title" at bounding box center [770, 142] width 265 height 29
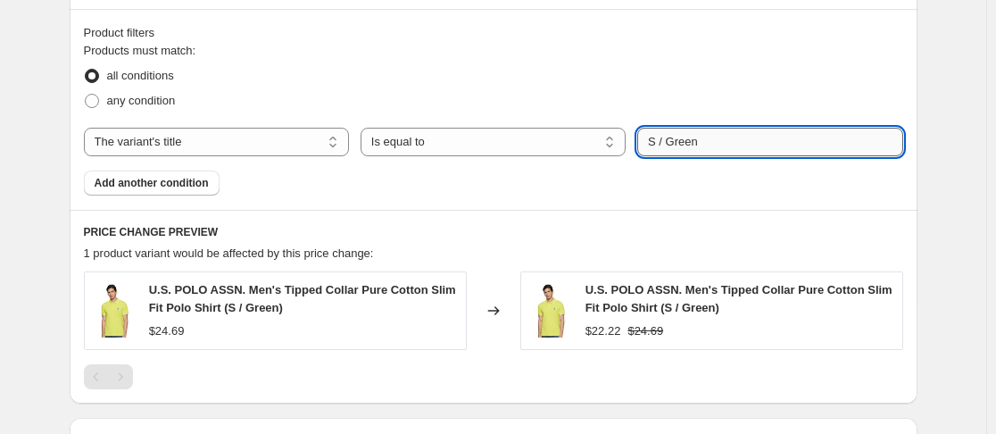
click at [713, 149] on input "S / Green" at bounding box center [770, 142] width 265 height 29
type input "$10"
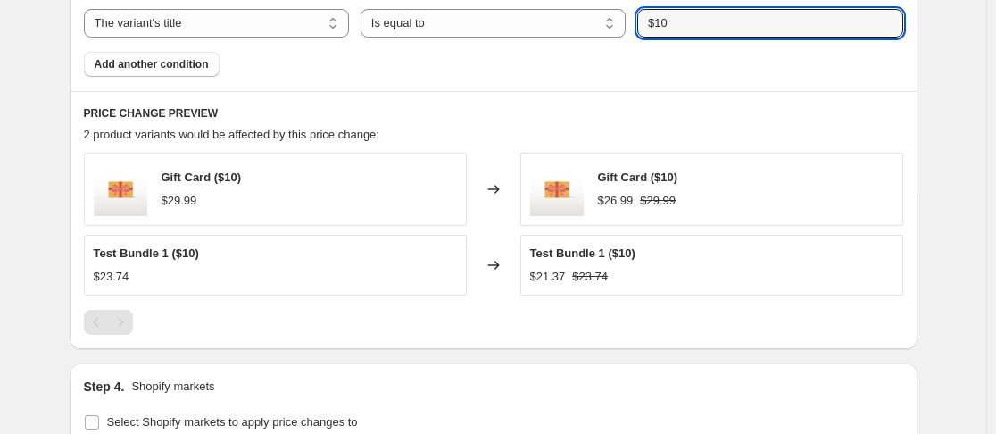
scroll to position [1071, 0]
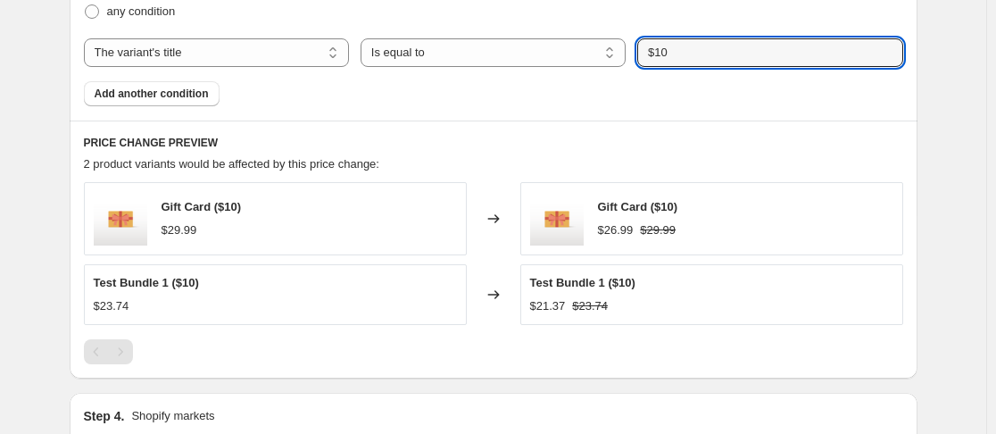
click at [513, 70] on div "Products must match: all conditions any condition The product The product's col…" at bounding box center [494, 30] width 820 height 154
click at [506, 61] on select "Is equal to Is not equal to Contains" at bounding box center [493, 52] width 265 height 29
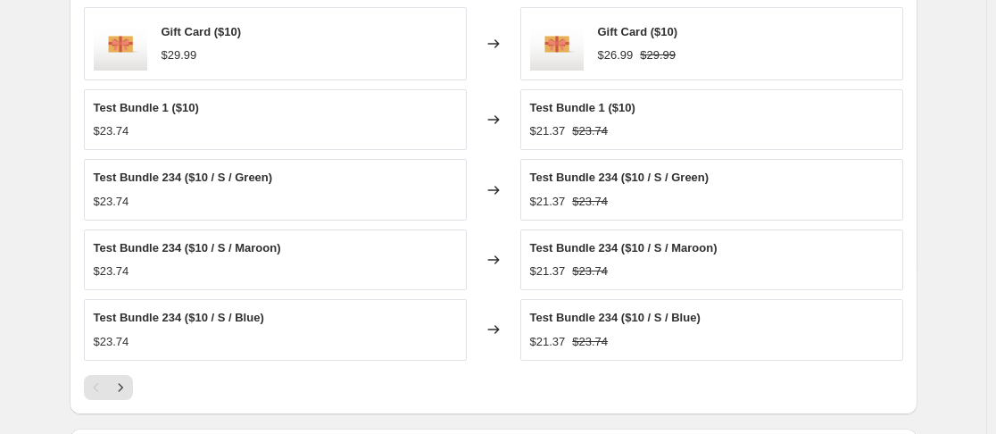
scroll to position [1250, 0]
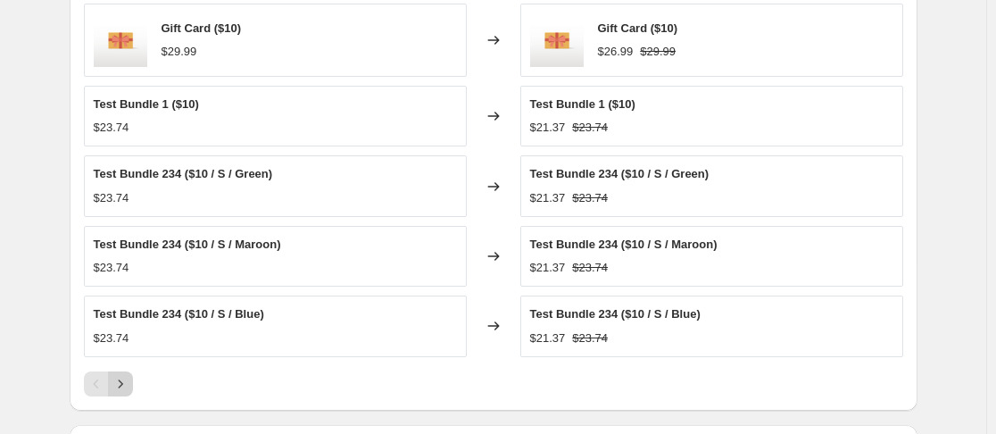
click at [125, 379] on icon "Next" at bounding box center [121, 384] width 18 height 18
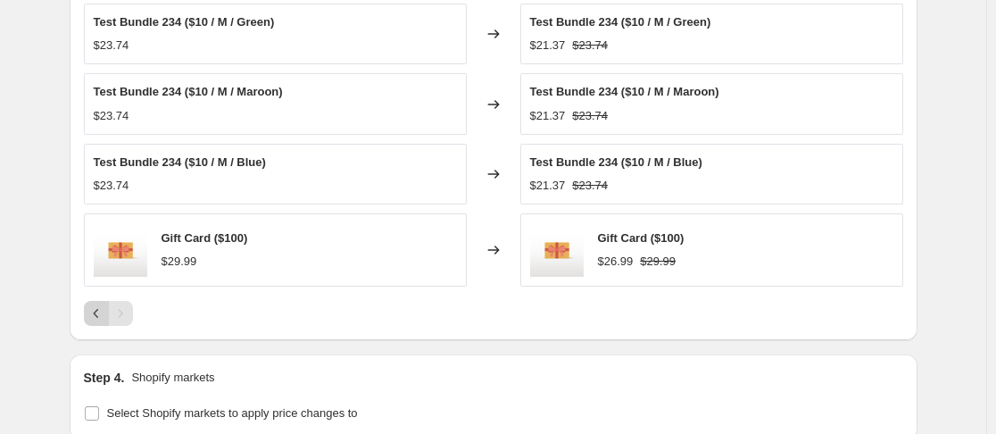
click at [103, 319] on icon "Previous" at bounding box center [97, 313] width 18 height 18
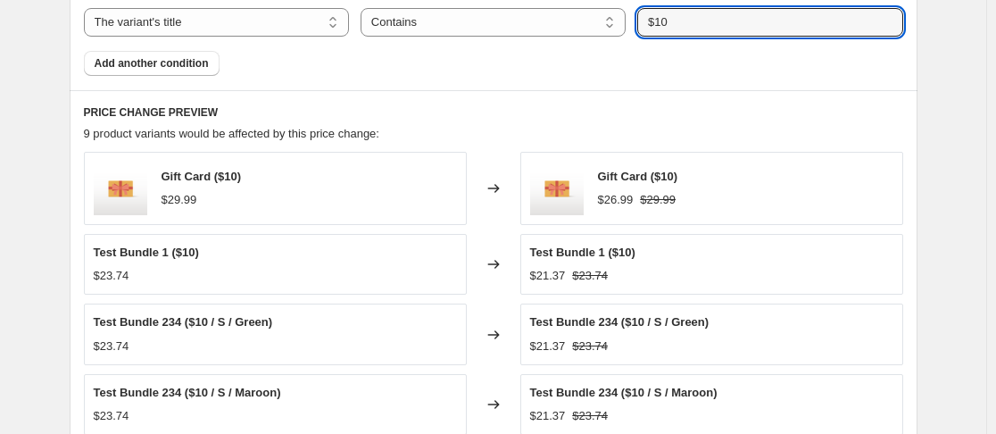
scroll to position [1071, 0]
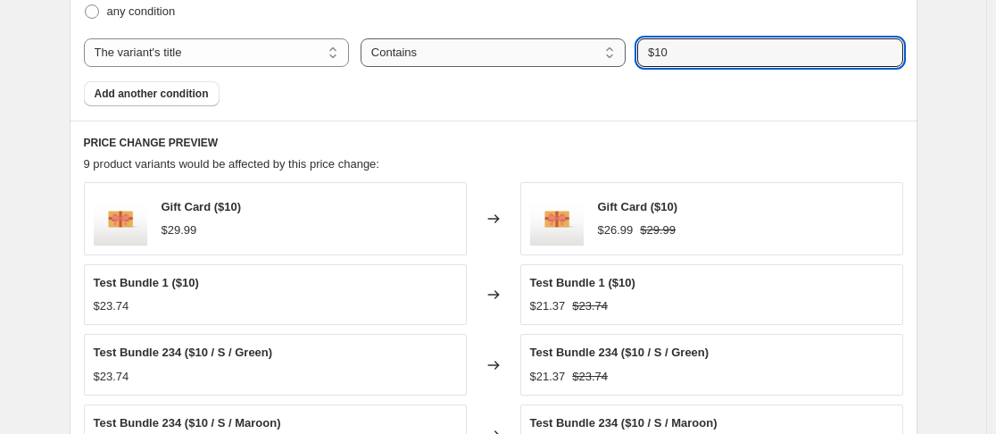
click at [499, 50] on select "Is equal to Is not equal to Contains" at bounding box center [493, 52] width 265 height 29
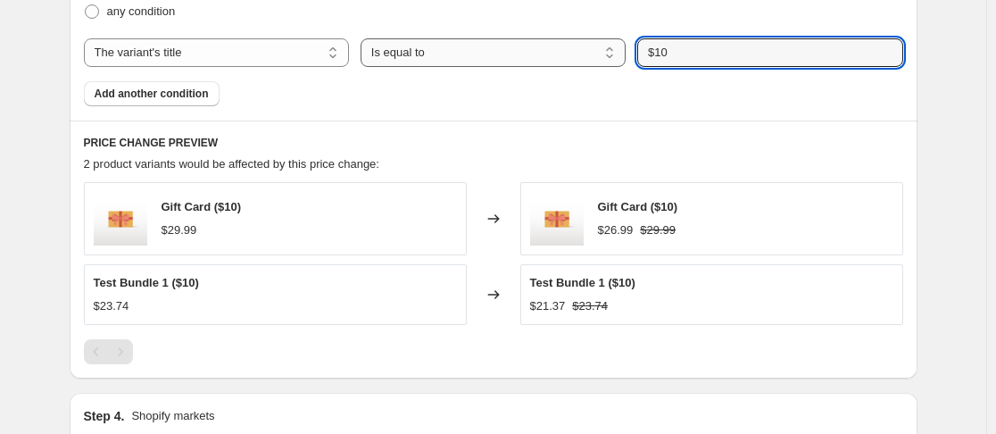
click at [544, 52] on select "Is equal to Is not equal to Contains" at bounding box center [493, 52] width 265 height 29
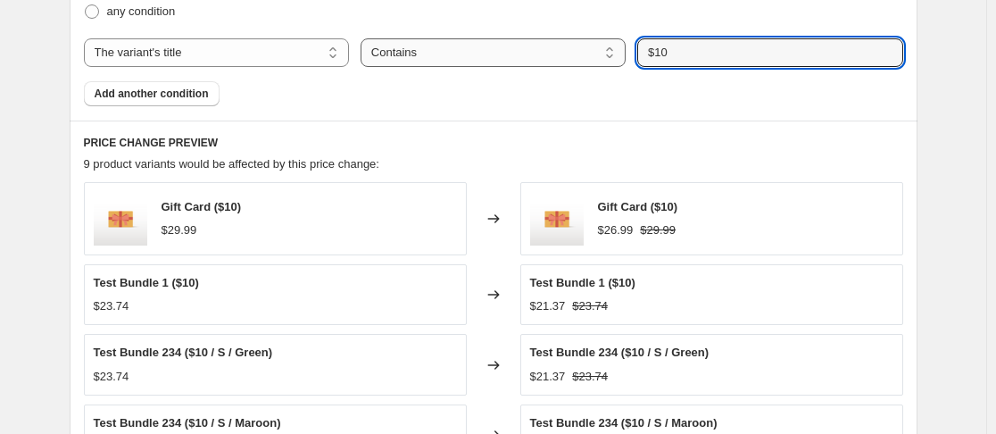
click at [546, 57] on select "Is equal to Is not equal to Contains" at bounding box center [493, 52] width 265 height 29
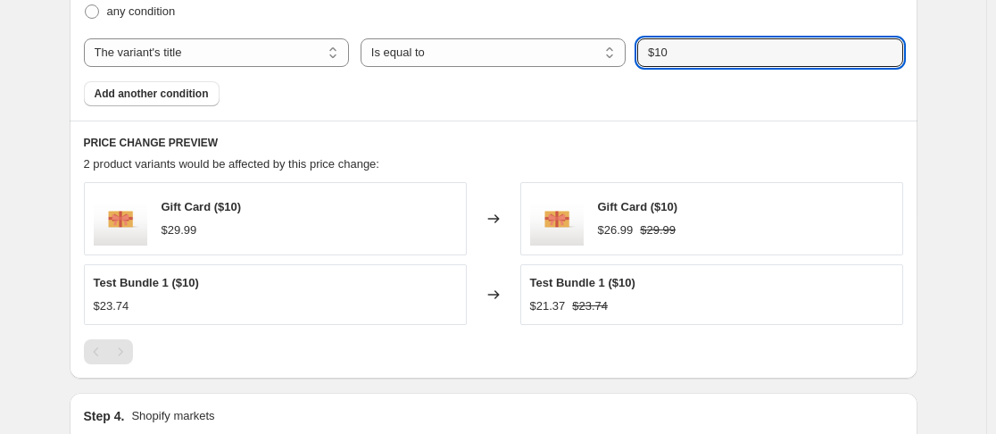
click at [682, 134] on div "PRICE CHANGE PREVIEW 2 product variants would be affected by this price change:…" at bounding box center [494, 250] width 848 height 259
drag, startPoint x: 550, startPoint y: 50, endPoint x: 542, endPoint y: 58, distance: 11.4
click at [550, 50] on select "Is equal to Is not equal to Contains" at bounding box center [493, 52] width 265 height 29
select select "contains"
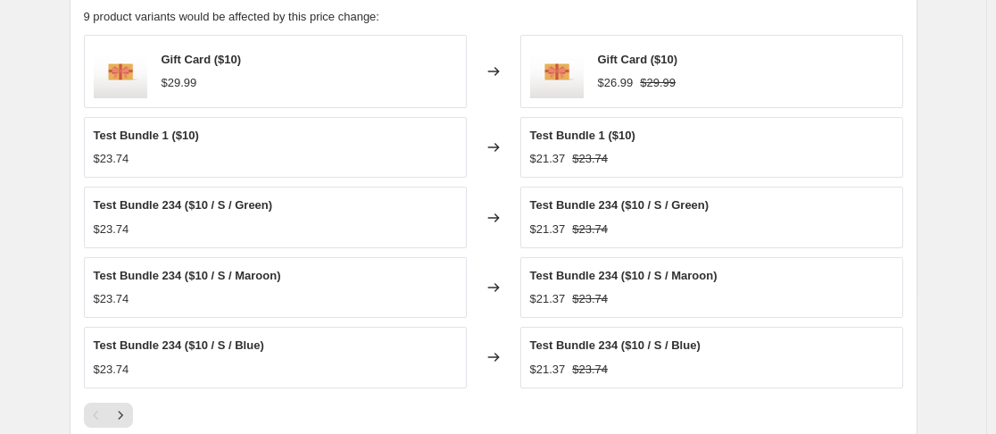
scroll to position [1250, 0]
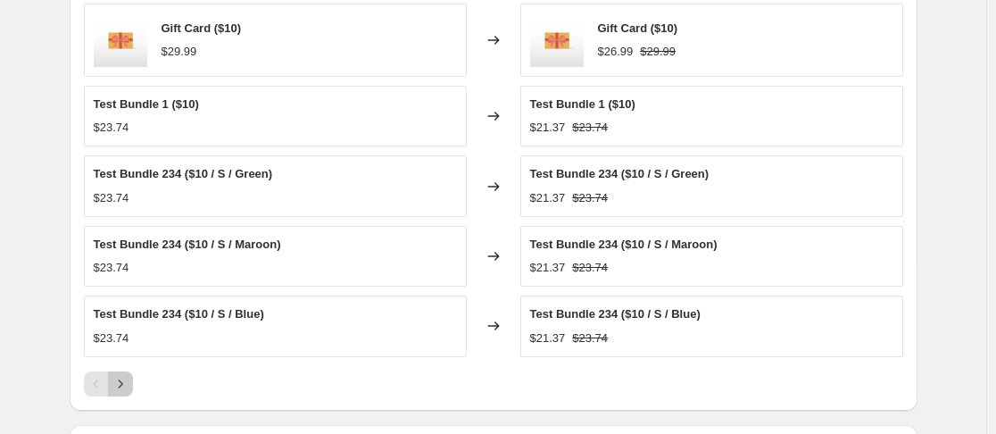
click at [122, 387] on icon "Next" at bounding box center [120, 383] width 4 height 8
